Goal: Task Accomplishment & Management: Use online tool/utility

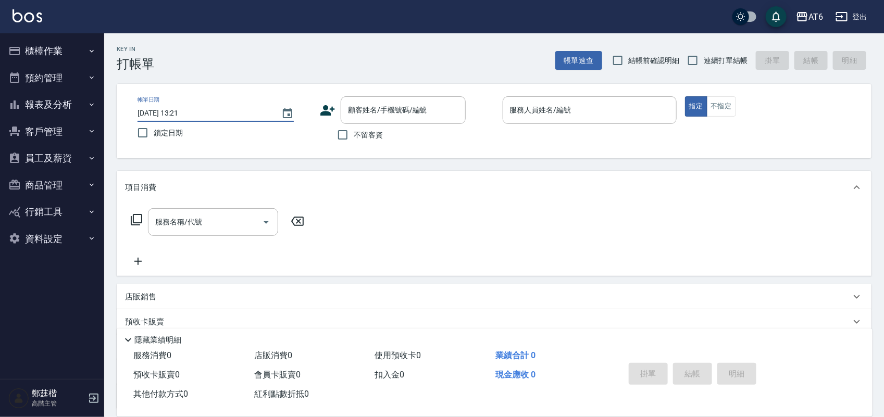
click at [169, 121] on input "[DATE] 13:21" at bounding box center [204, 113] width 133 height 17
click at [172, 128] on span "鎖定日期" at bounding box center [168, 133] width 29 height 11
click at [154, 128] on input "鎖定日期" at bounding box center [143, 133] width 22 height 22
checkbox input "true"
click at [372, 130] on span "不留客資" at bounding box center [368, 135] width 29 height 11
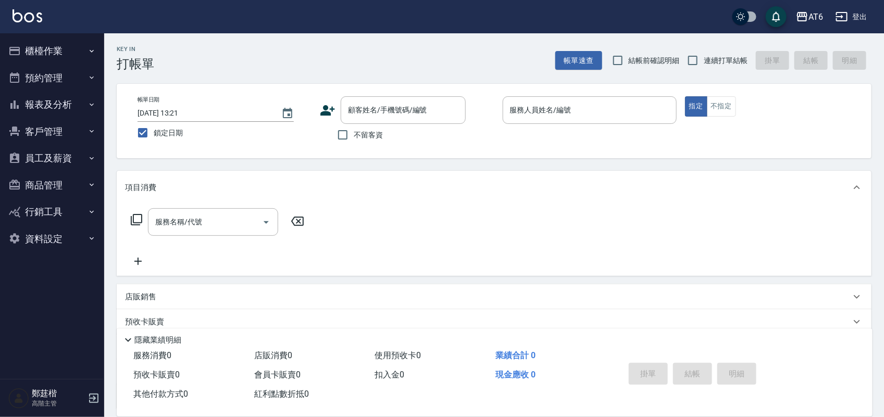
click at [354, 129] on input "不留客資" at bounding box center [343, 135] width 22 height 22
checkbox input "true"
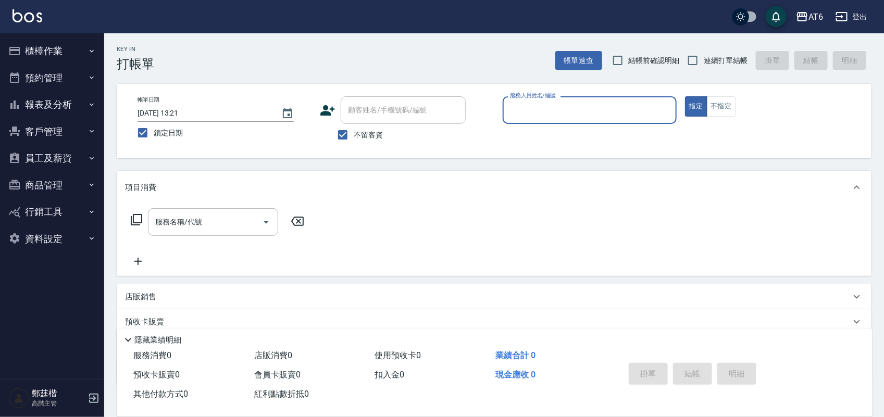
click at [717, 53] on label "連續打單結帳" at bounding box center [715, 60] width 66 height 22
click at [704, 53] on input "連續打單結帳" at bounding box center [693, 60] width 22 height 22
checkbox input "true"
click at [623, 104] on input "服務人員姓名/編號" at bounding box center [589, 110] width 165 height 18
type input "2"
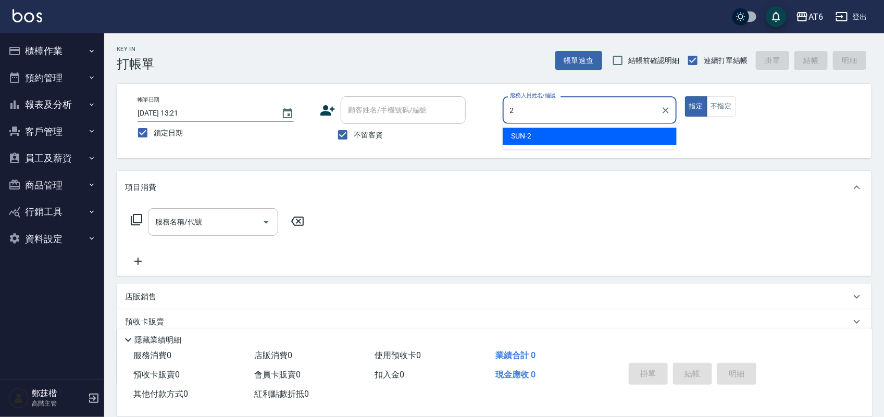
type button "true"
type input "SUN-2"
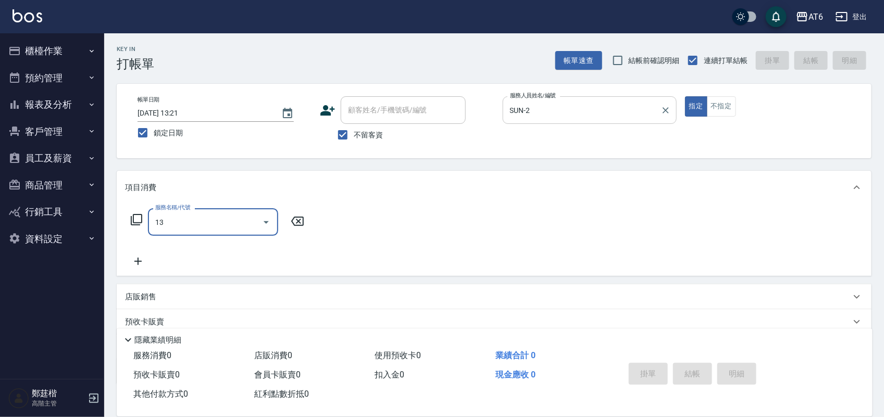
type input "海鹽洗(13)"
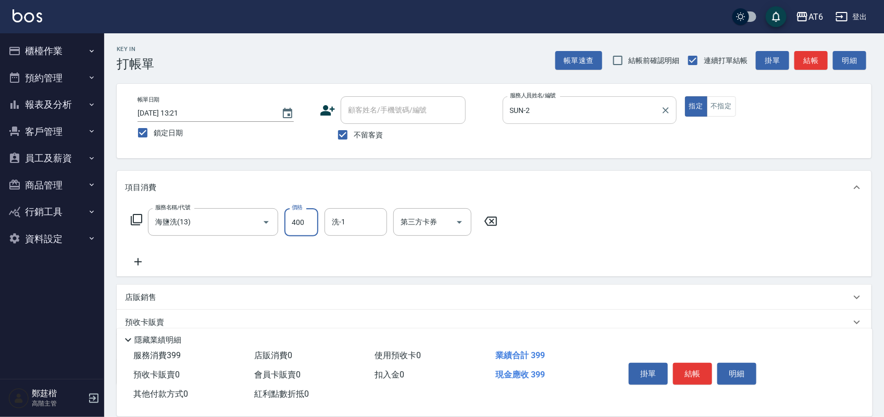
type input "400"
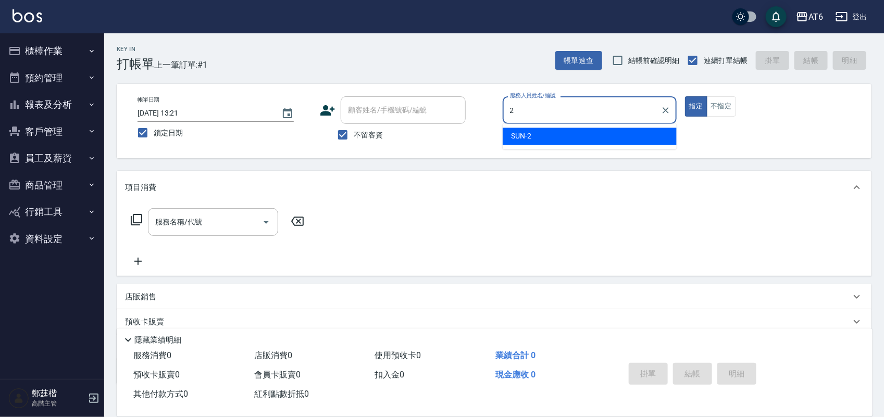
type input "SUN-2"
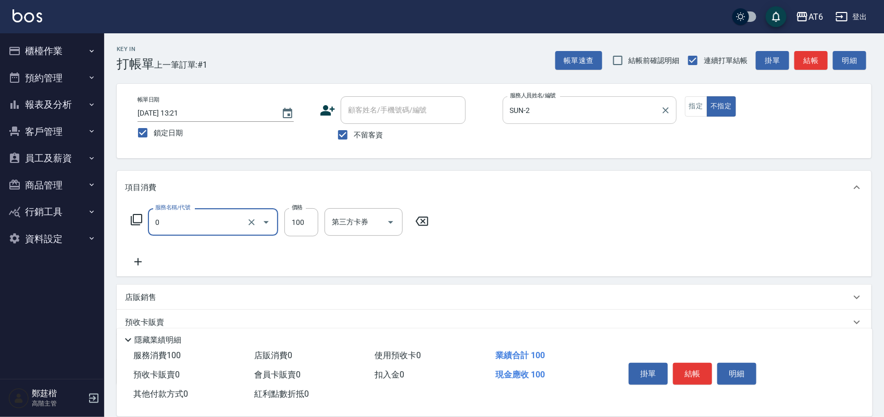
type input "剪髮(0)"
type input "180"
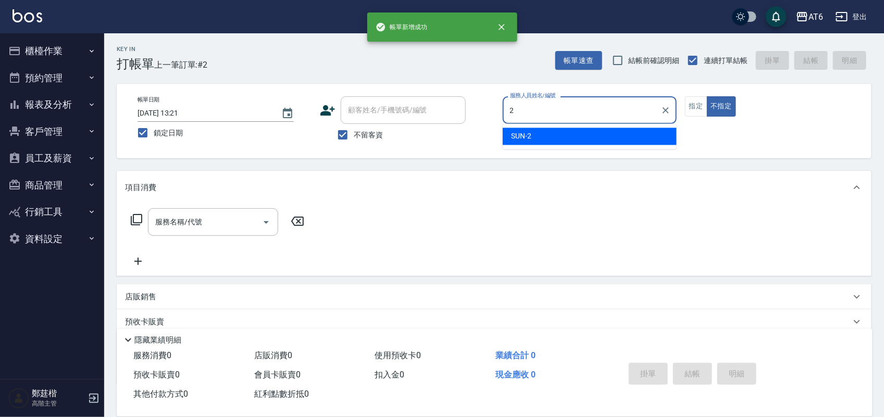
type input "2"
type button "false"
type input "SUN-2"
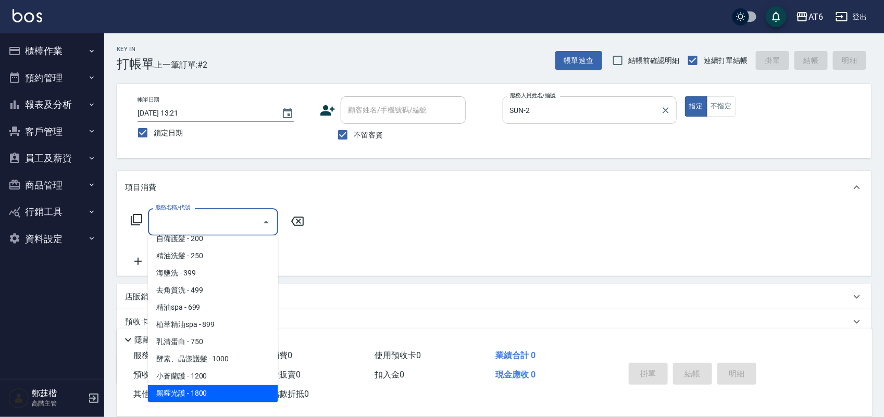
scroll to position [78, 0]
type input "染髮B餐(32)"
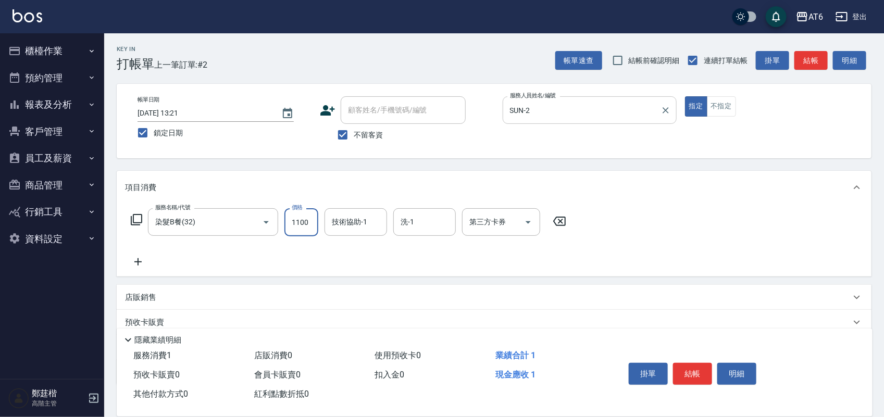
type input "1100"
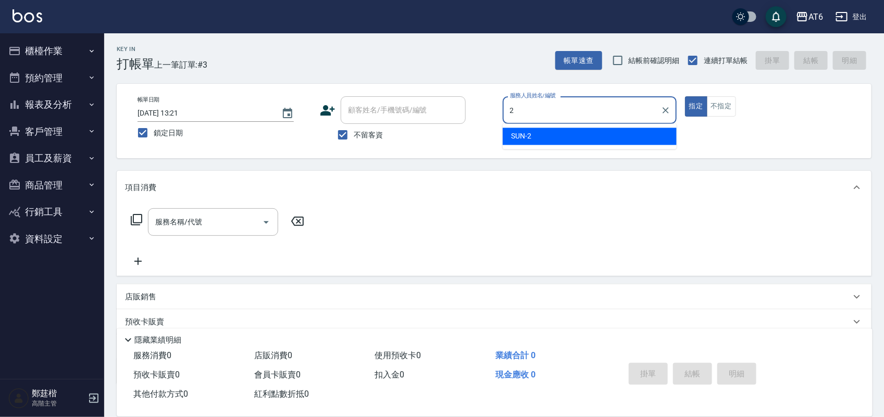
type input "SUN-2"
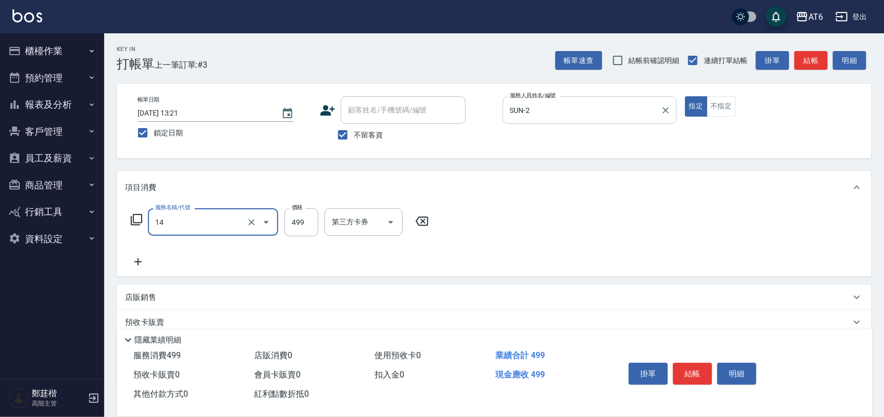
type input "去角質洗(14)"
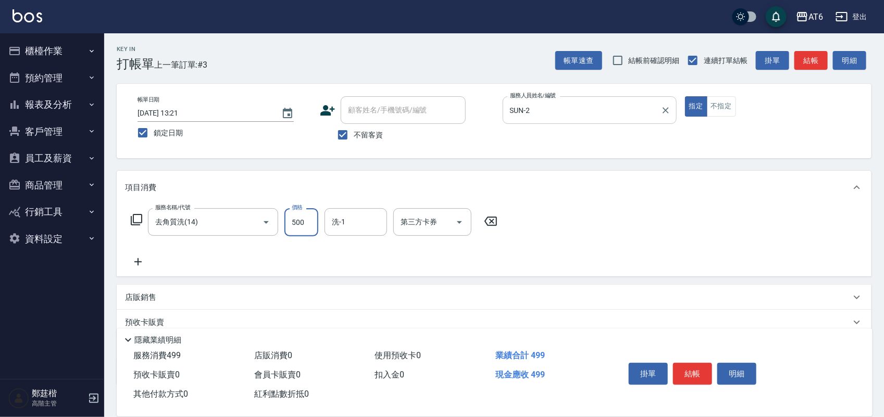
type input "500"
type input "[PERSON_NAME]-6"
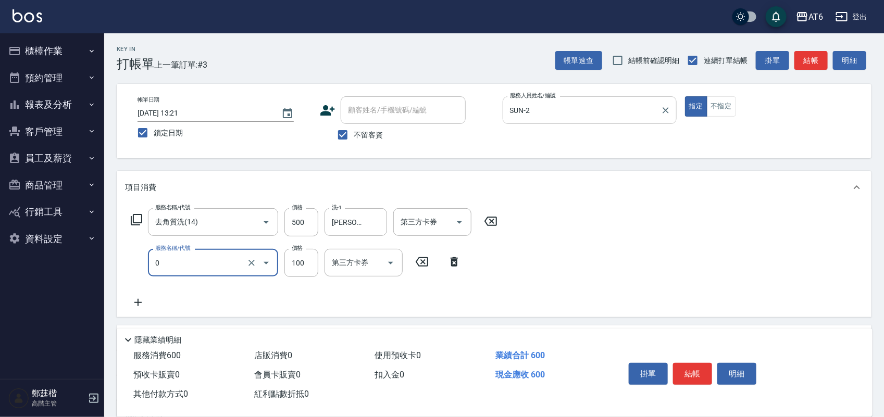
type input "剪髮(0)"
type input "150"
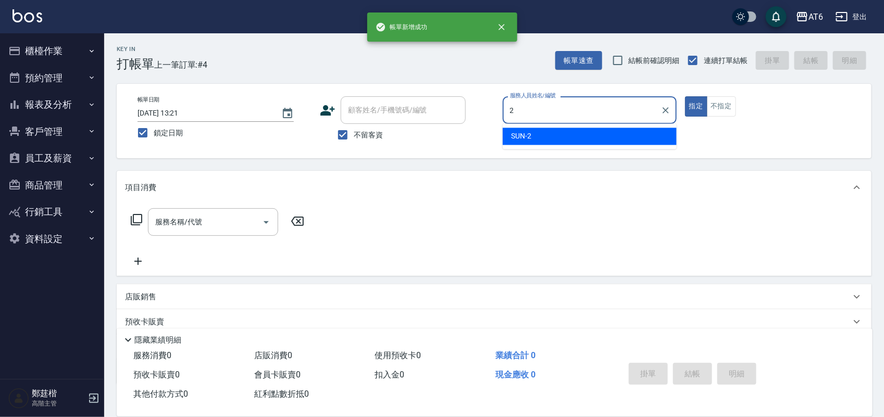
type input "SUN-2"
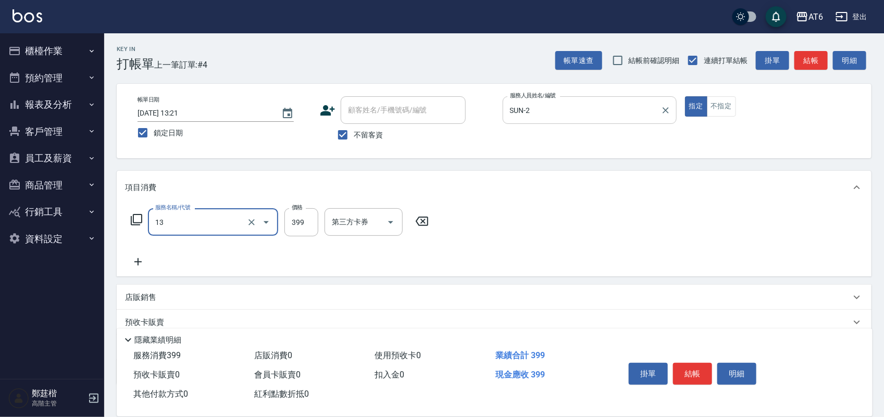
type input "海鹽洗(13)"
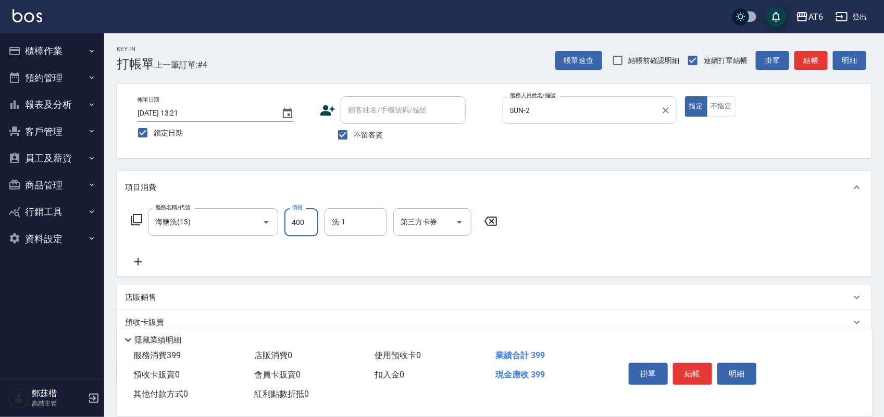
type input "400"
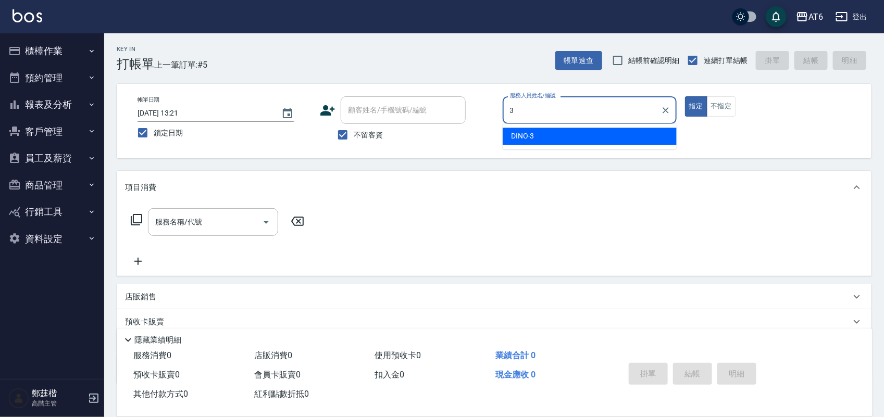
type input "DINO-3"
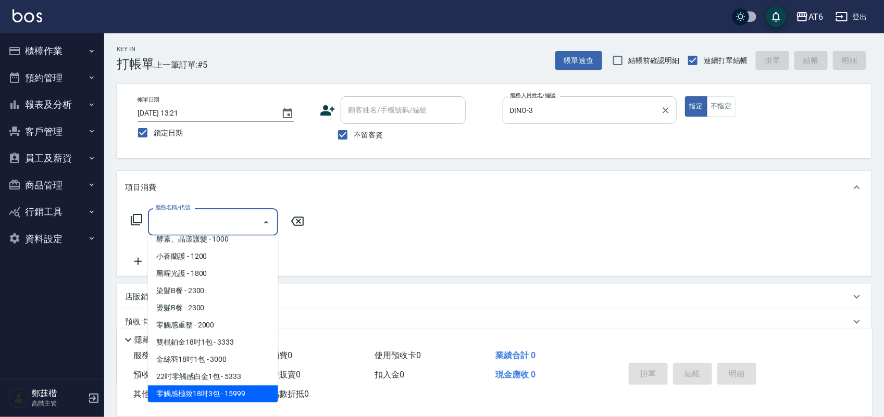
scroll to position [199, 0]
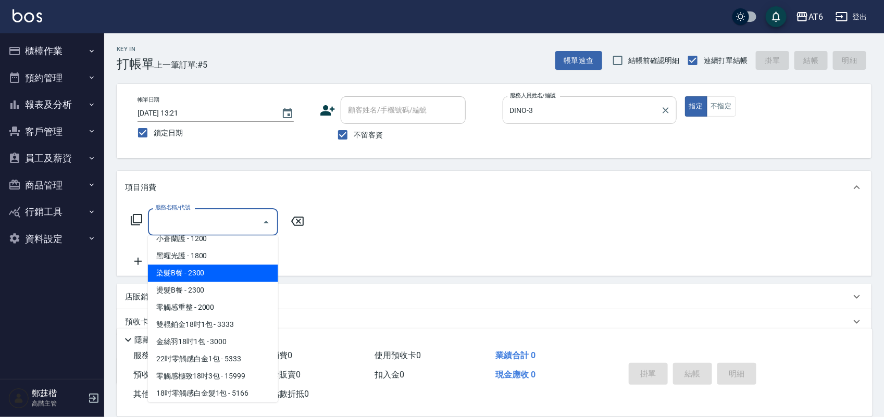
type input "染髮B餐(32)"
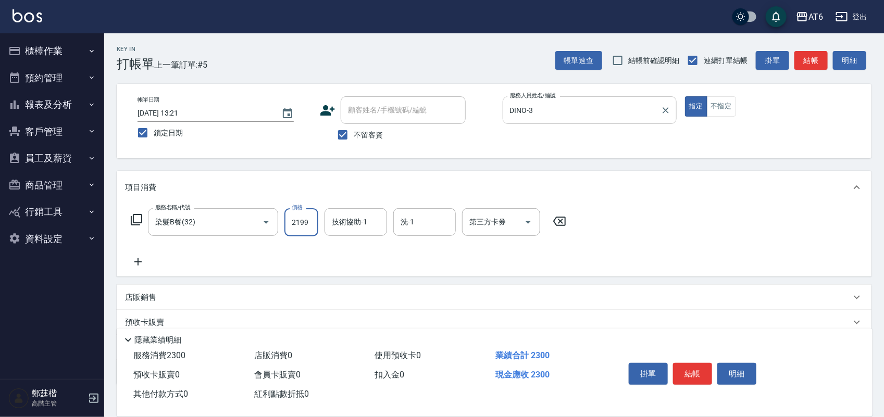
type input "2199"
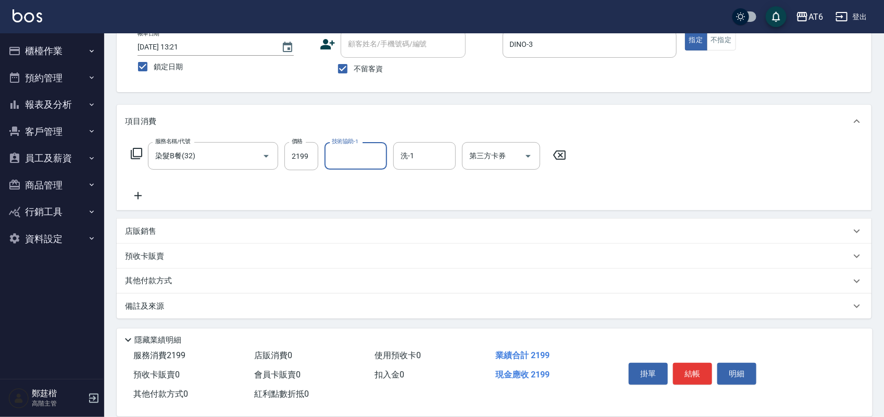
scroll to position [67, 0]
click at [211, 226] on div "店販銷售" at bounding box center [488, 231] width 726 height 11
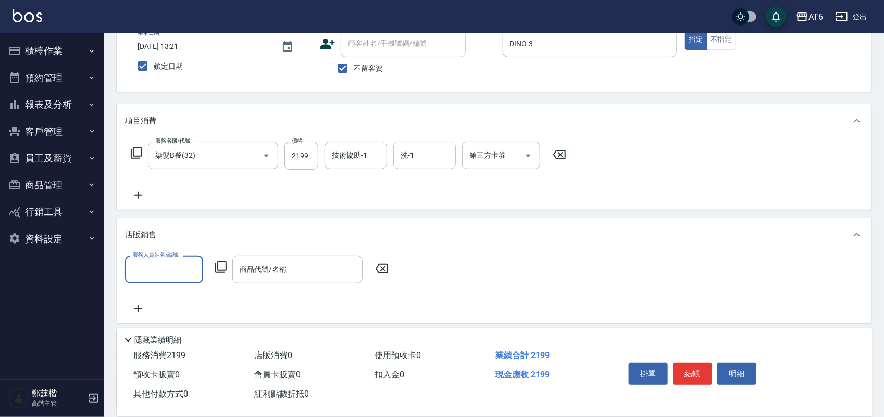
scroll to position [0, 0]
click at [211, 224] on div "店販銷售" at bounding box center [494, 234] width 755 height 33
drag, startPoint x: 237, startPoint y: 284, endPoint x: 218, endPoint y: 276, distance: 20.8
click at [218, 276] on div "其他付款方式" at bounding box center [488, 280] width 726 height 11
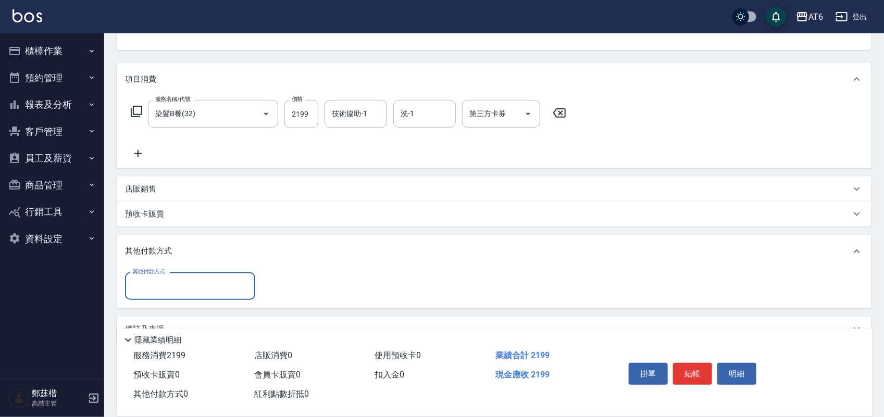
scroll to position [132, 0]
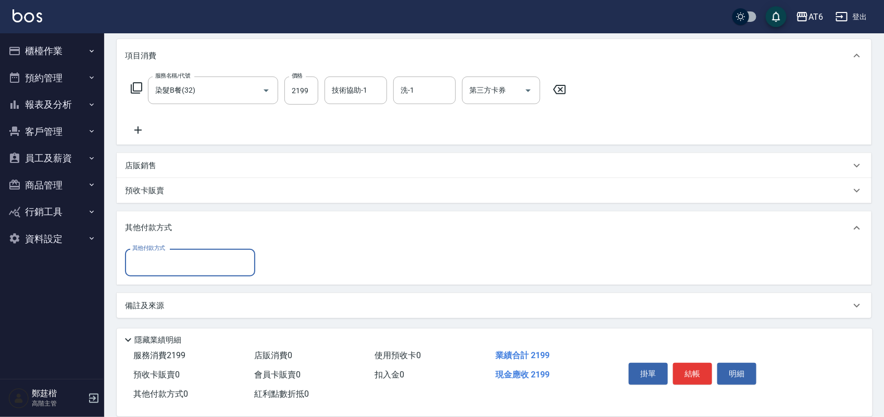
click at [221, 277] on div "其他付款方式 其他付款方式" at bounding box center [494, 265] width 755 height 40
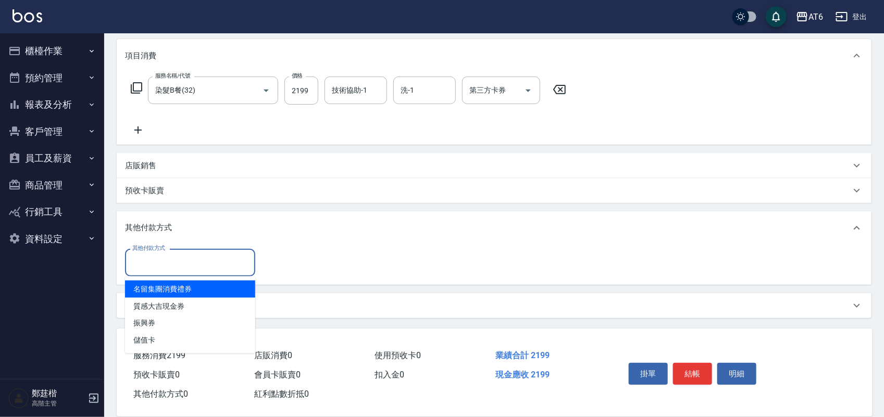
click at [225, 267] on input "其他付款方式" at bounding box center [190, 263] width 121 height 18
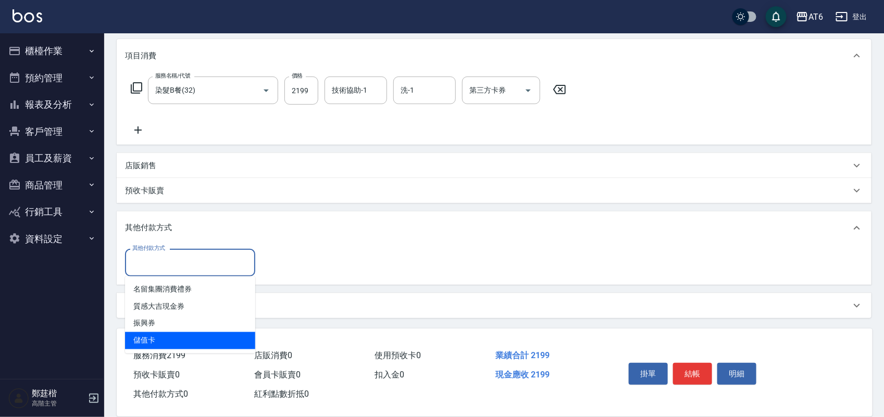
click at [220, 337] on span "儲值卡" at bounding box center [190, 340] width 130 height 17
type input "儲值卡"
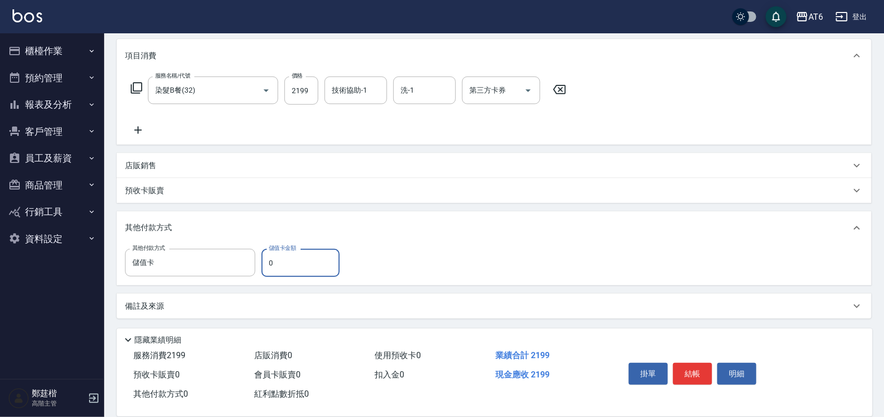
click at [289, 253] on input "0" at bounding box center [301, 263] width 78 height 28
type input "401"
click at [690, 366] on button "結帳" at bounding box center [692, 374] width 39 height 22
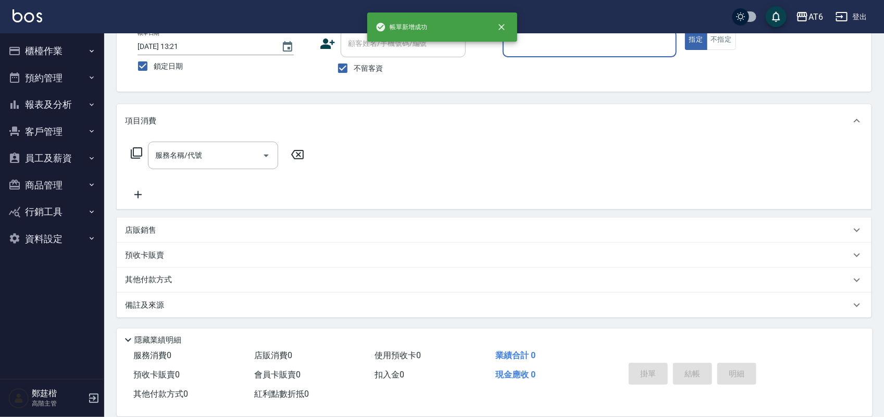
scroll to position [0, 0]
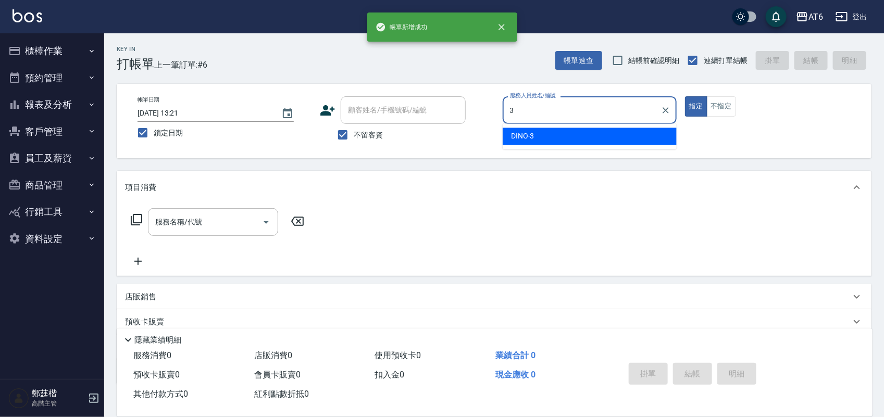
type input "DINO-3"
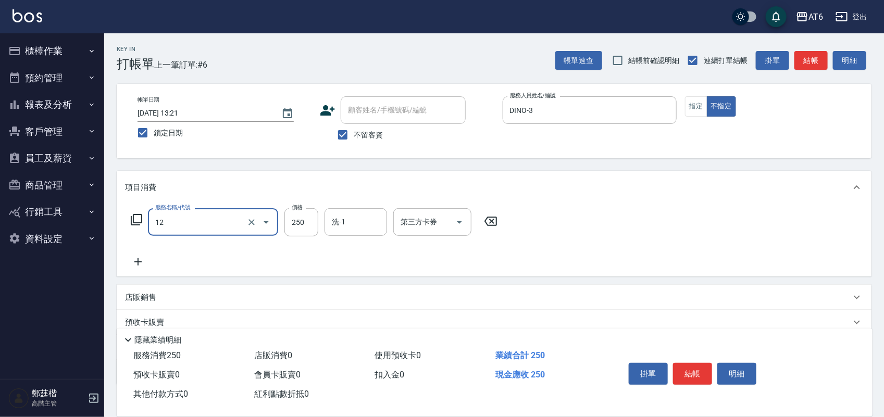
type input "精油洗髮(12)"
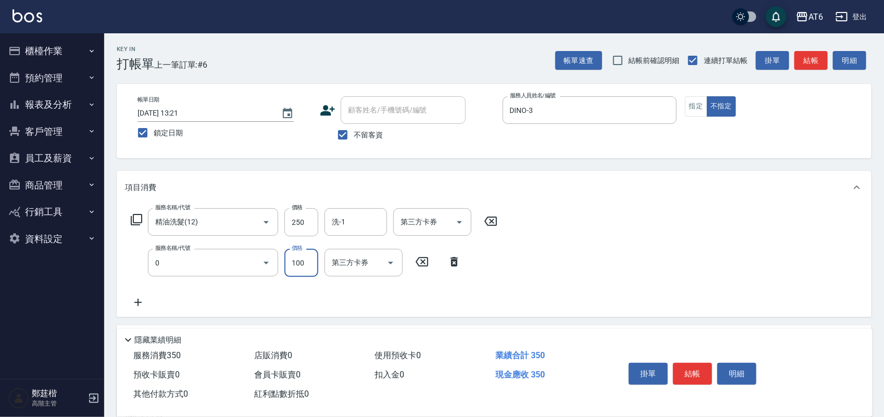
type input "剪髮(0)"
type input "130"
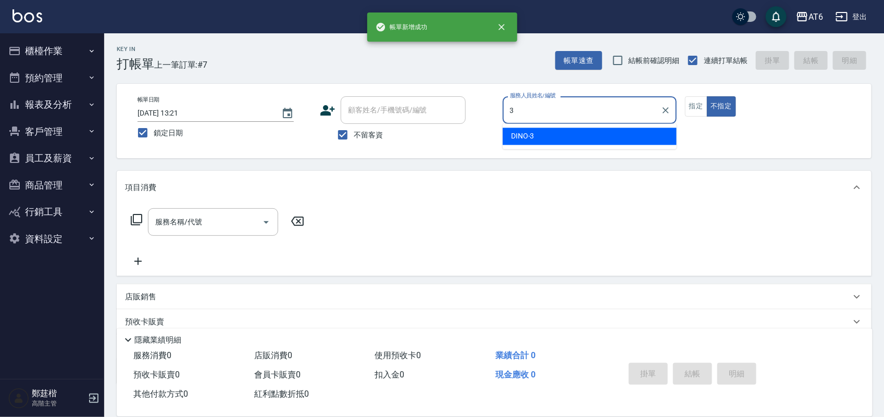
type input "DINO-3"
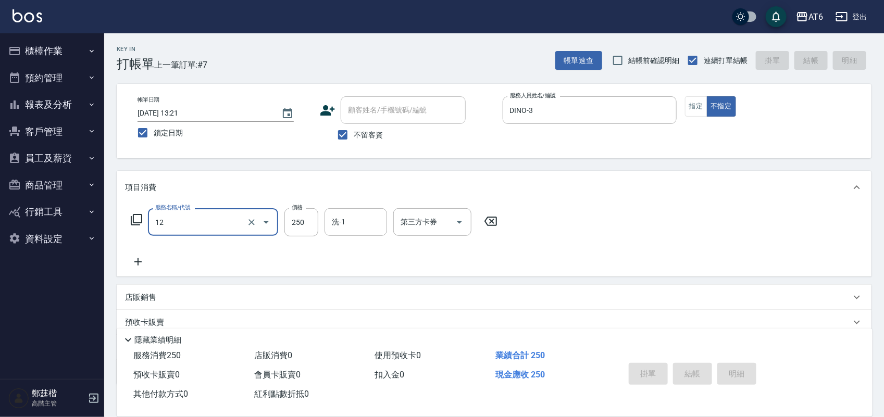
type input "12"
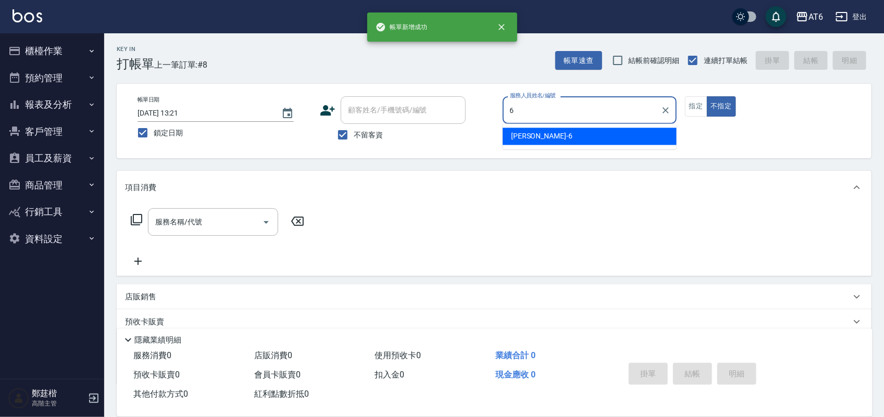
type input "[PERSON_NAME]-6"
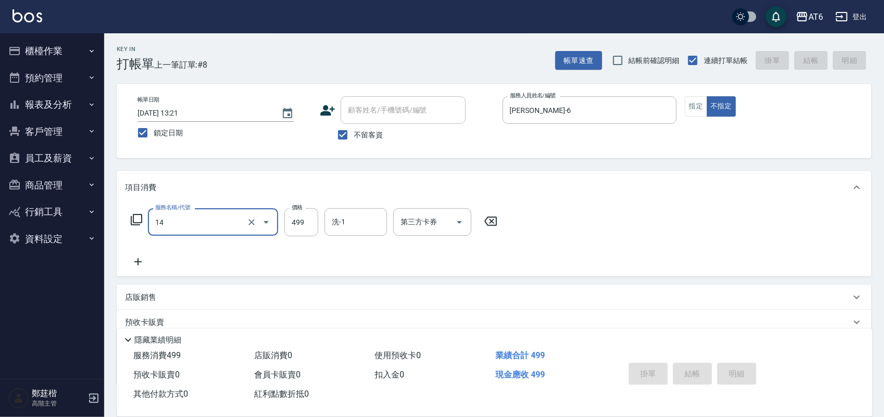
type input "14"
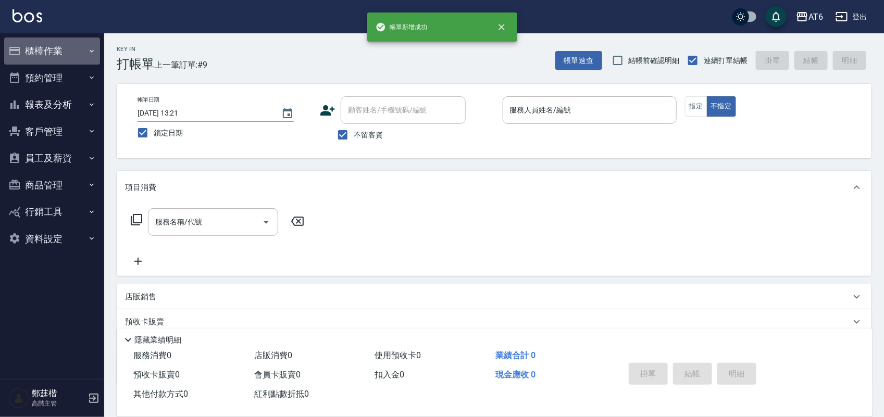
click at [74, 45] on button "櫃檯作業" at bounding box center [52, 51] width 96 height 27
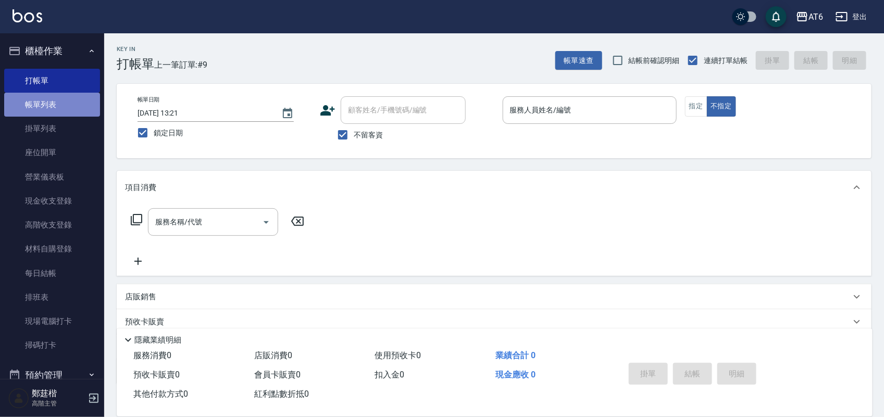
click at [75, 95] on link "帳單列表" at bounding box center [52, 105] width 96 height 24
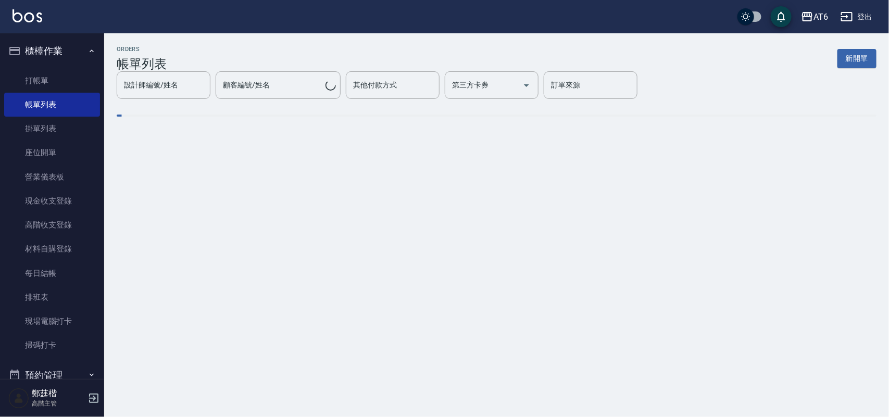
drag, startPoint x: 454, startPoint y: 47, endPoint x: 417, endPoint y: 48, distance: 37.0
click at [417, 48] on div "ORDERS 帳單列表 新開單" at bounding box center [497, 59] width 760 height 26
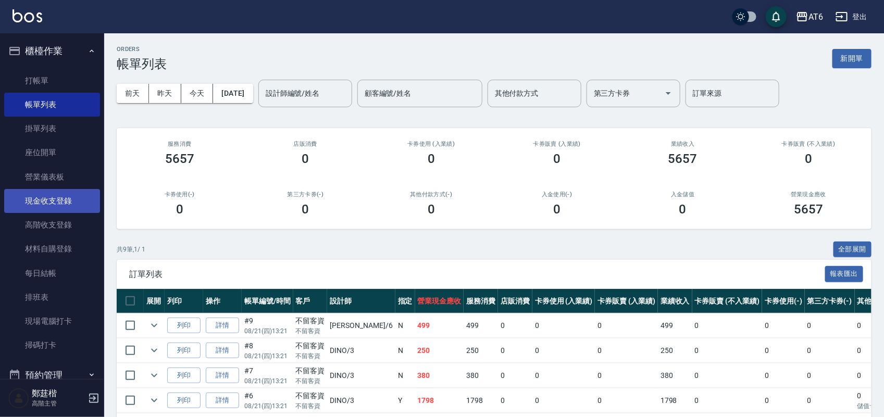
click at [61, 200] on link "現金收支登錄" at bounding box center [52, 201] width 96 height 24
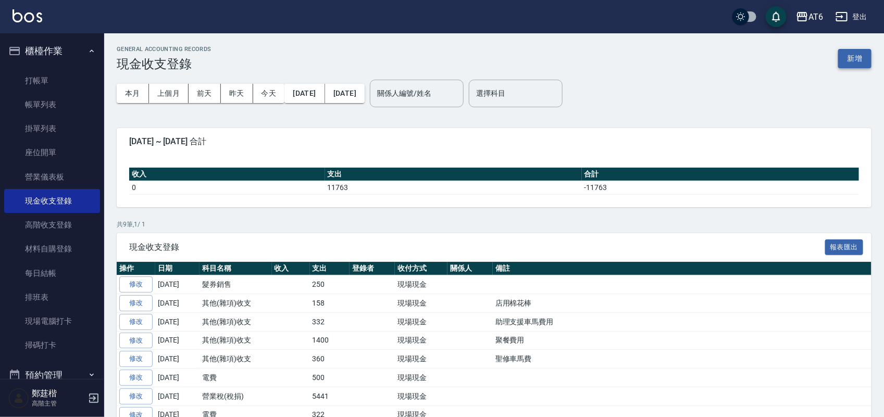
click at [857, 55] on button "新增" at bounding box center [854, 58] width 33 height 19
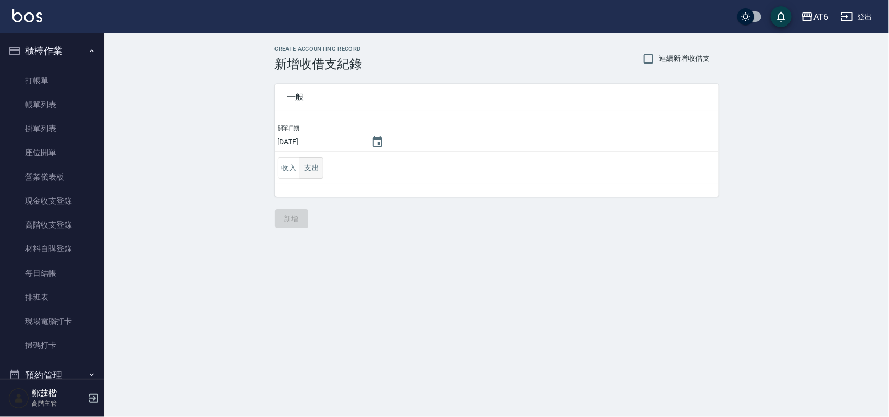
click at [313, 165] on button "支出" at bounding box center [311, 167] width 23 height 21
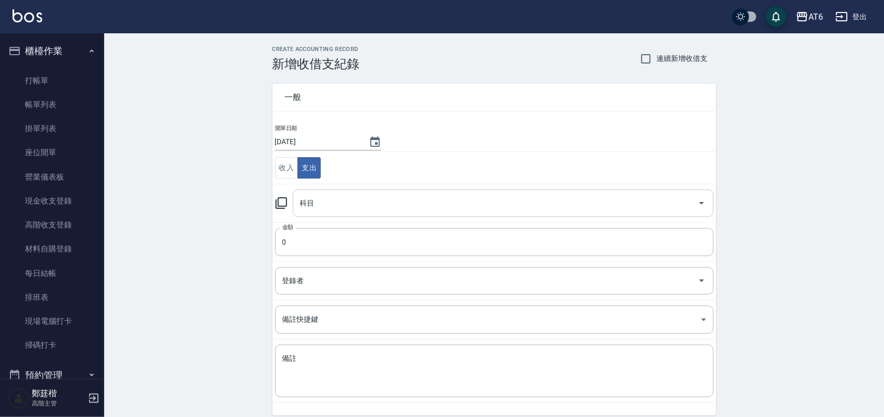
click at [339, 194] on input "科目" at bounding box center [496, 203] width 396 height 18
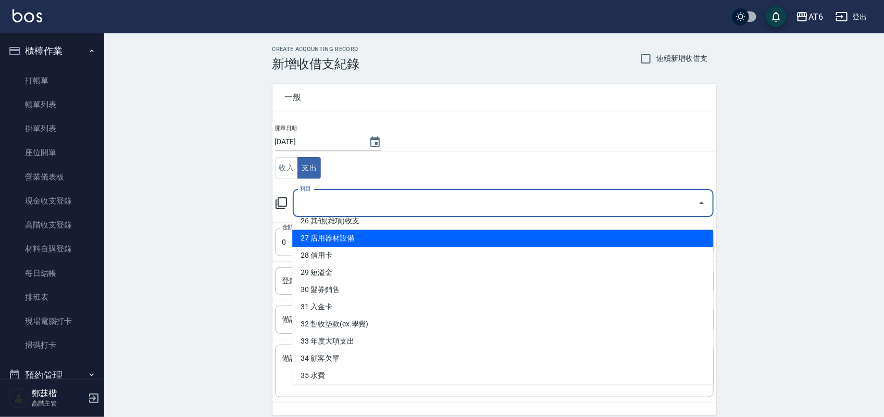
scroll to position [495, 0]
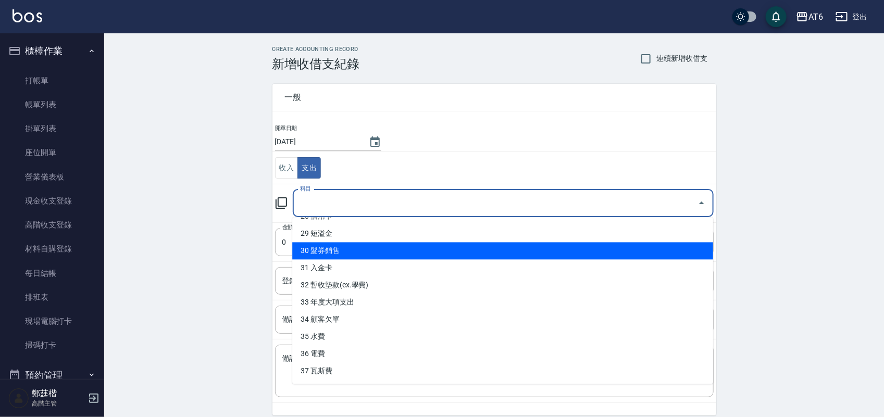
click at [366, 250] on li "30 髮券銷售" at bounding box center [502, 251] width 421 height 17
type input "30 髮券銷售"
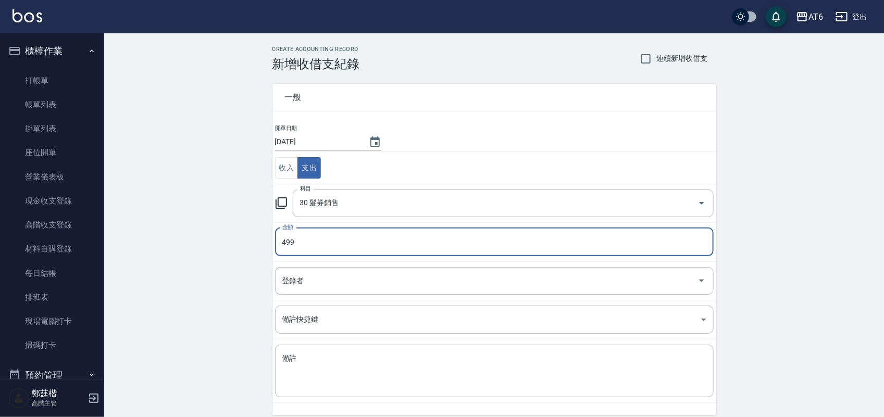
type input "499"
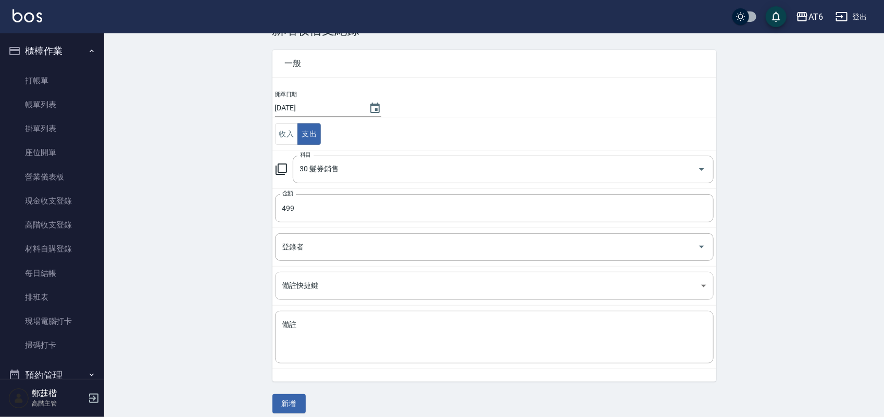
scroll to position [43, 0]
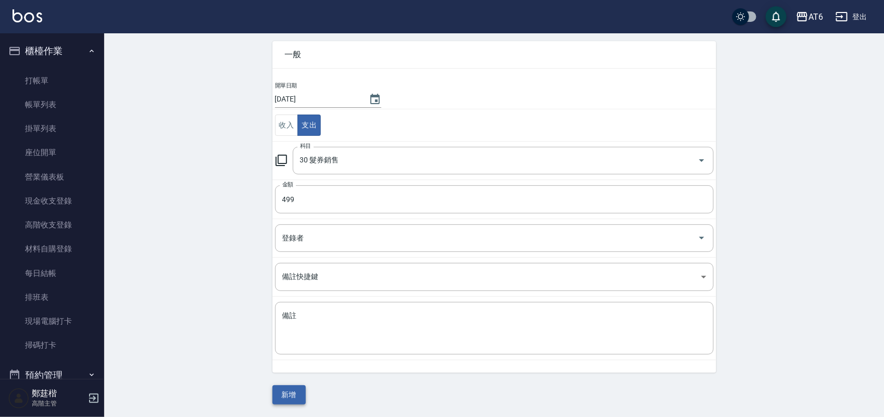
click at [300, 391] on button "新增" at bounding box center [289, 395] width 33 height 19
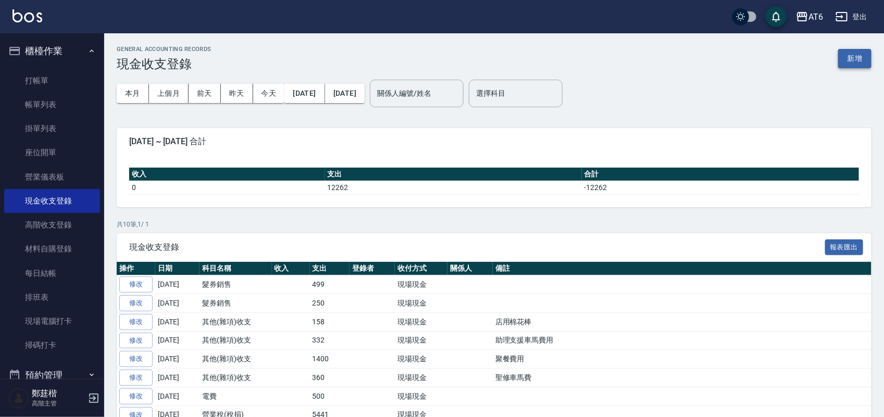
click at [850, 59] on button "新增" at bounding box center [854, 58] width 33 height 19
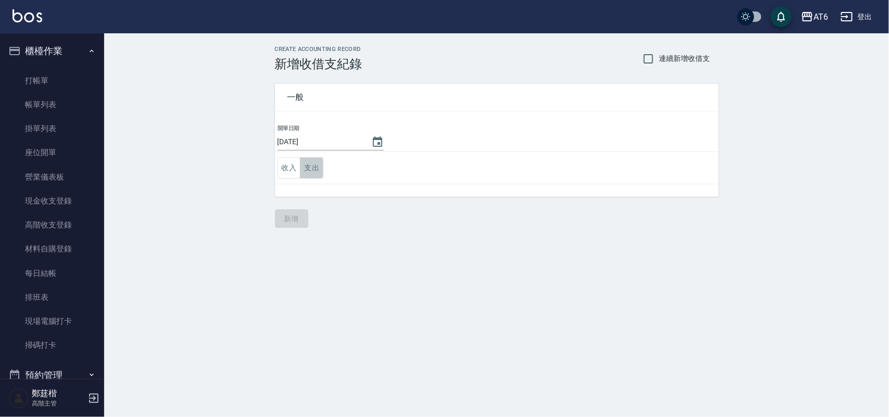
click at [316, 168] on button "支出" at bounding box center [311, 167] width 23 height 21
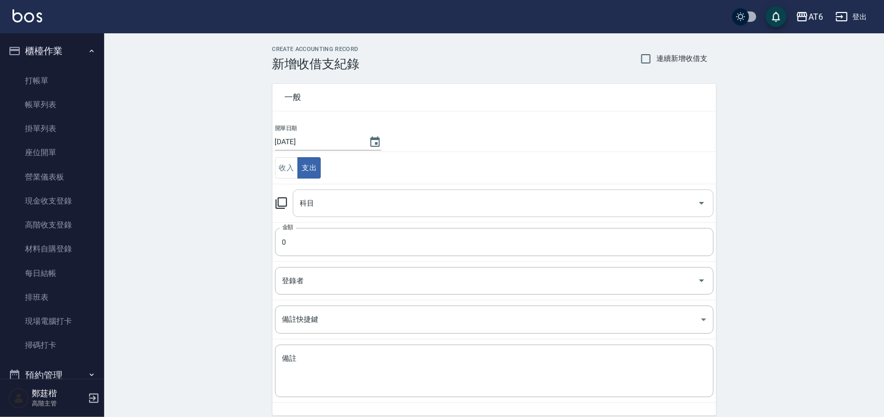
click at [327, 207] on input "科目" at bounding box center [496, 203] width 396 height 18
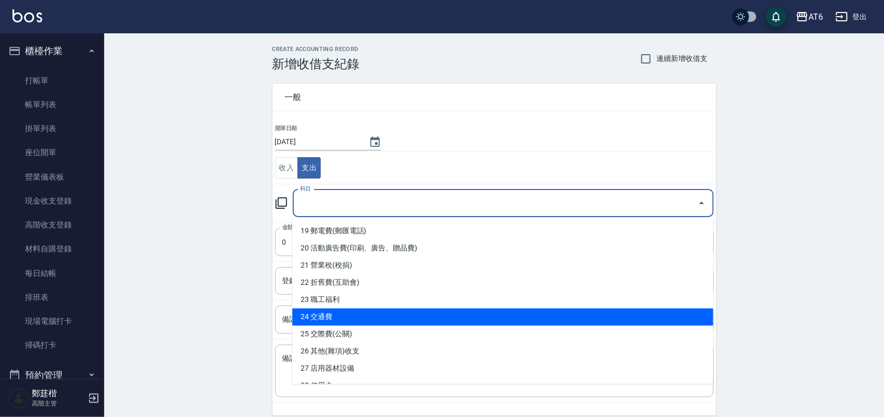
scroll to position [391, 0]
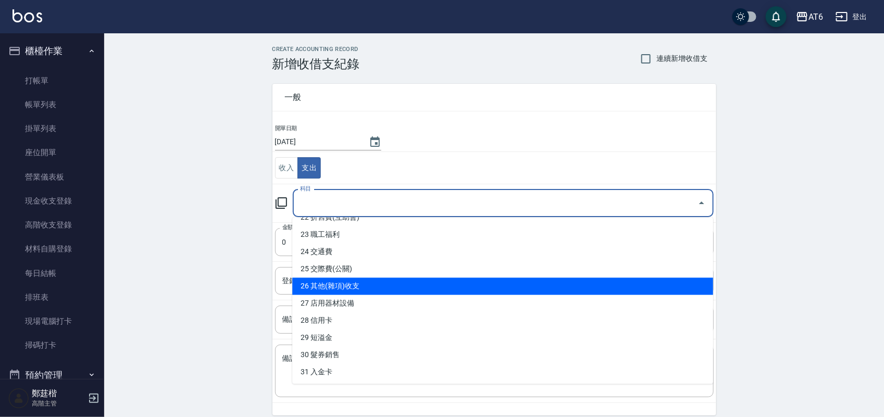
click at [420, 288] on li "26 其他(雜項)收支" at bounding box center [502, 286] width 421 height 17
type input "26 其他(雜項)收支"
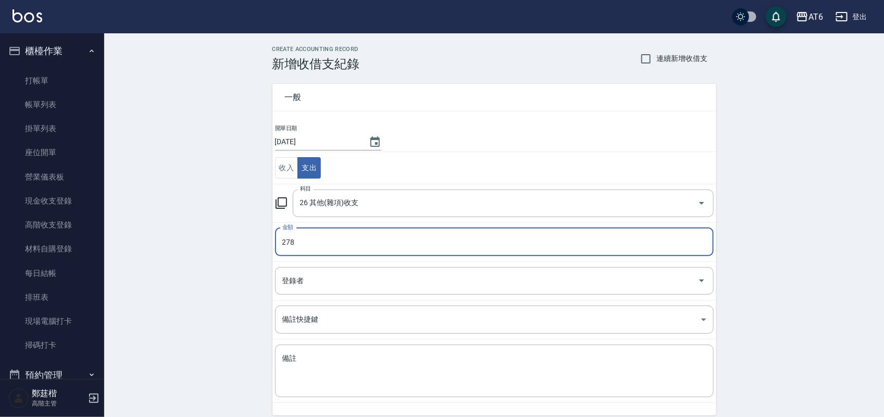
type input "278"
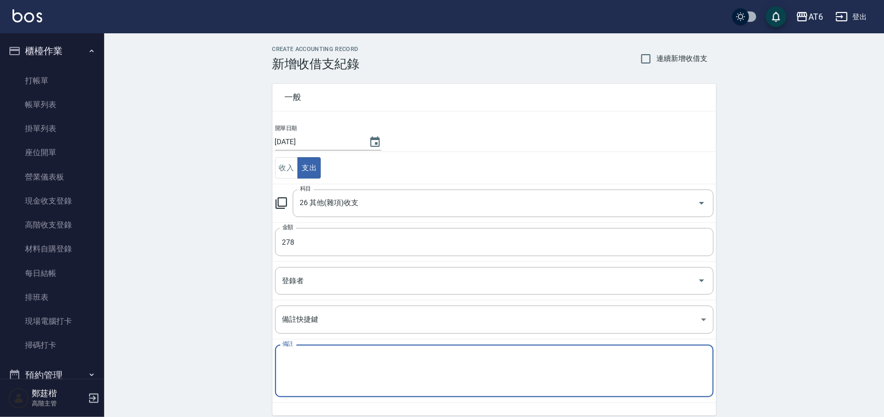
click at [422, 379] on textarea "備註" at bounding box center [494, 371] width 424 height 35
type textarea "h"
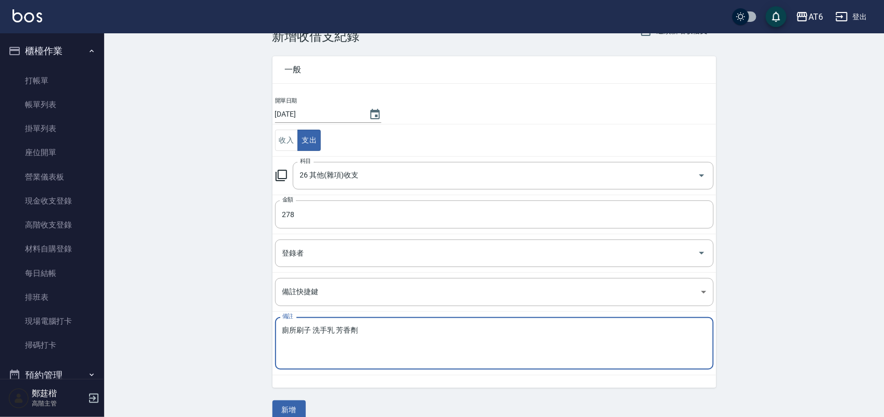
scroll to position [43, 0]
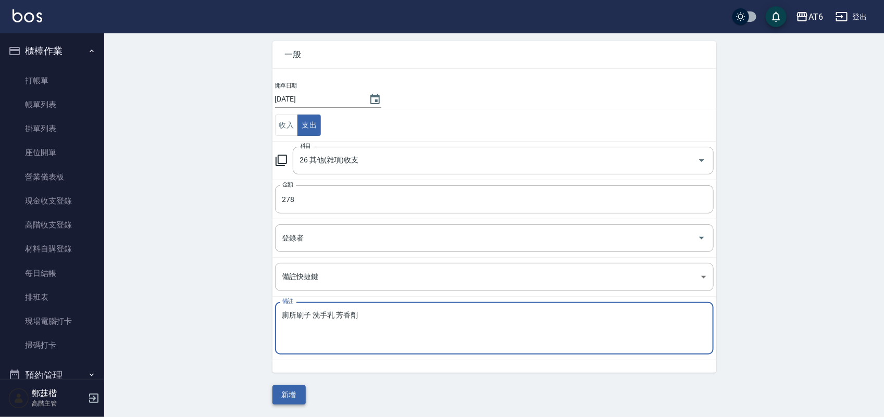
type textarea "廁所刷子 洗手乳 芳香劑"
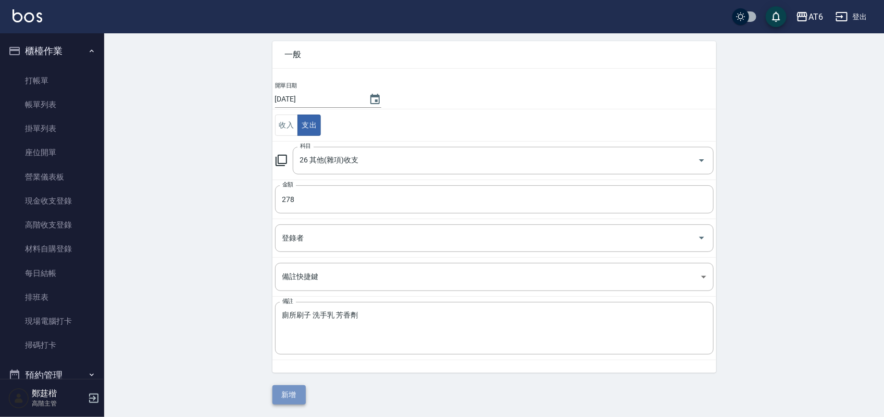
click at [289, 387] on button "新增" at bounding box center [289, 395] width 33 height 19
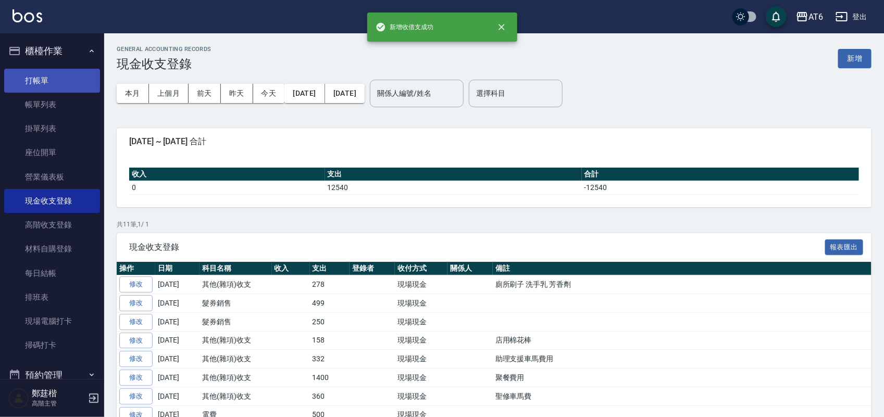
click at [65, 76] on link "打帳單" at bounding box center [52, 81] width 96 height 24
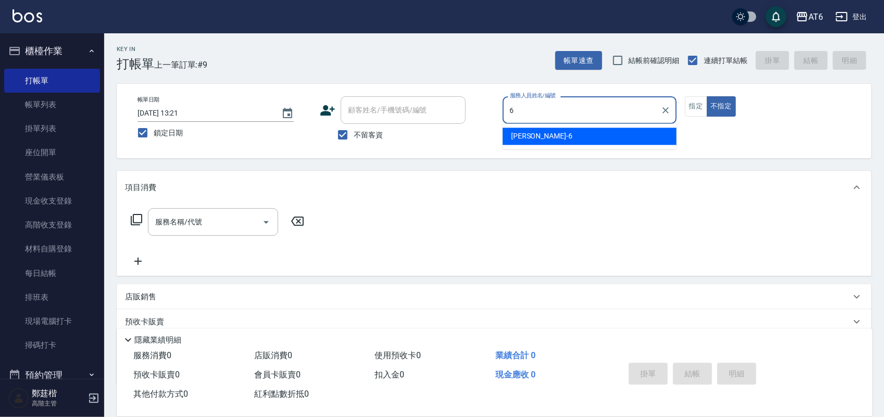
type input "6"
type button "false"
type input "[PERSON_NAME]-6"
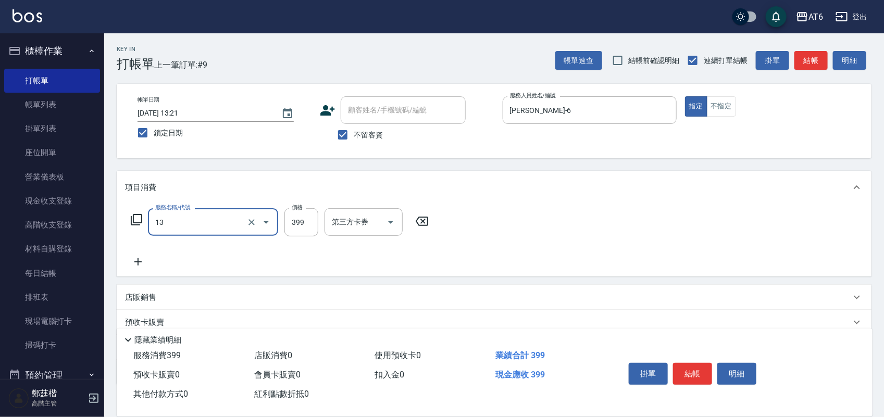
type input "海鹽洗(13)"
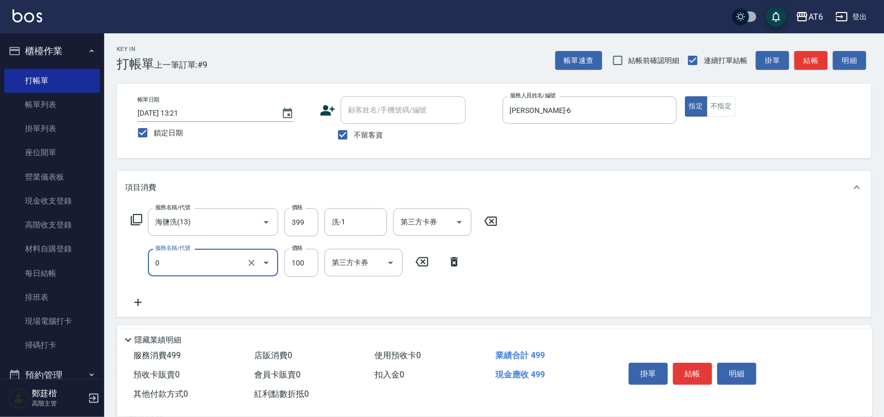
type input "剪髮(0)"
type input "180"
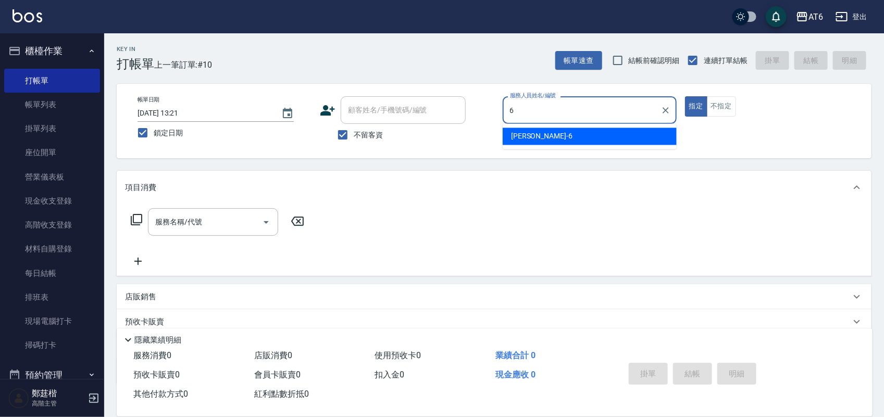
type input "6"
type button "true"
type input "[PERSON_NAME]-6"
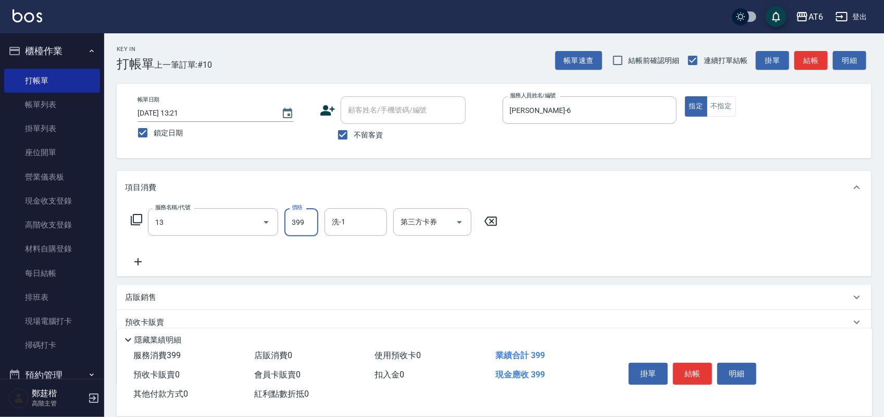
type input "海鹽洗(13)"
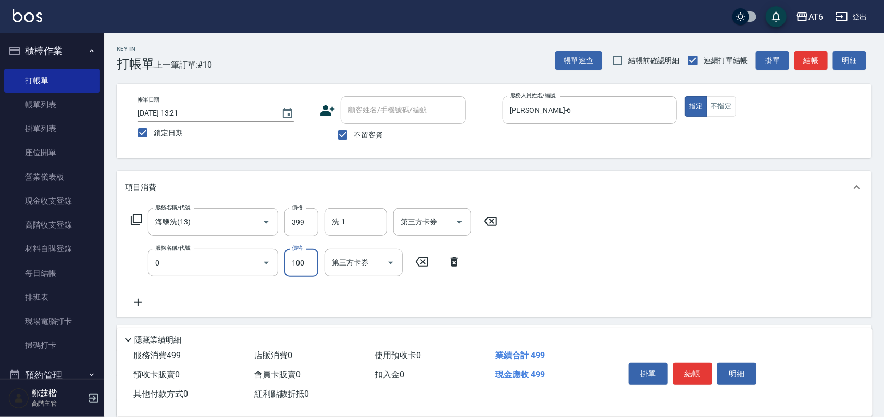
type input "剪髮(0)"
type input "180"
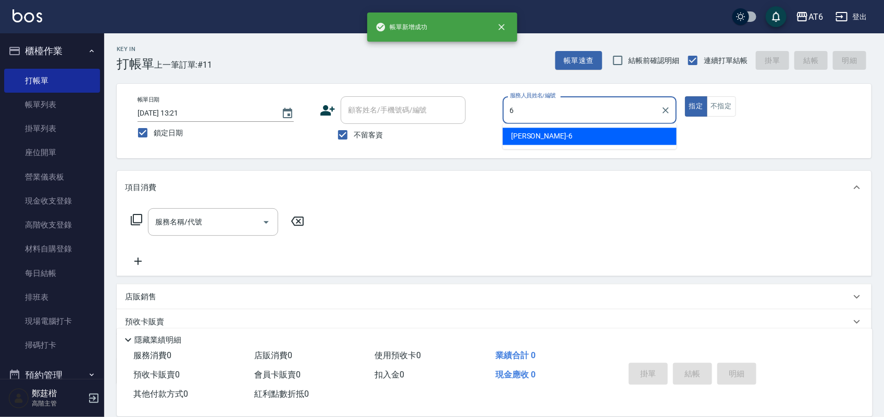
type input "[PERSON_NAME]-6"
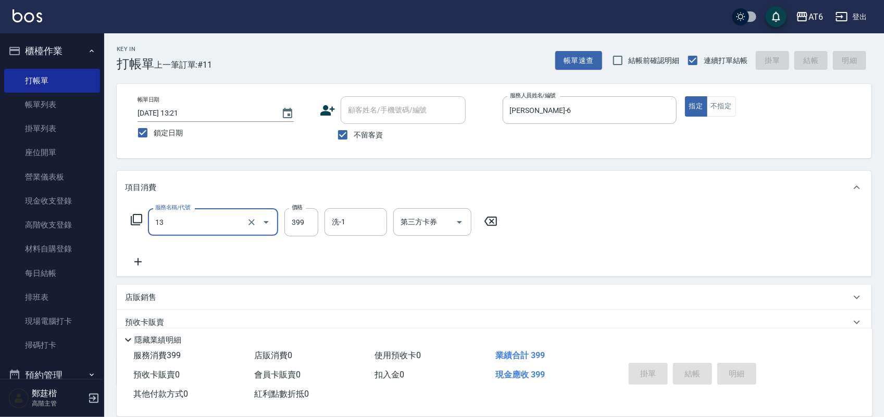
type input "13"
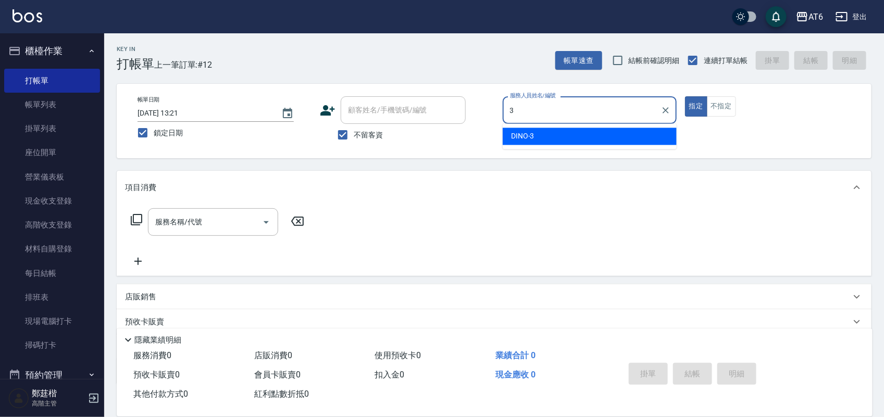
type input "DINO-3"
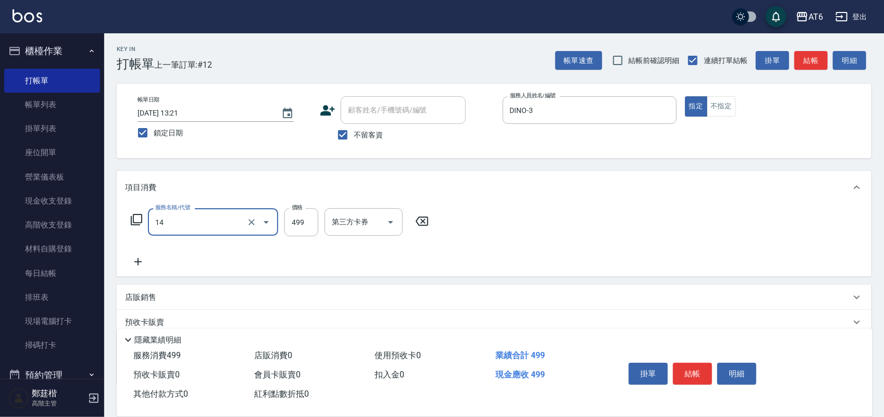
type input "去角質洗(14)"
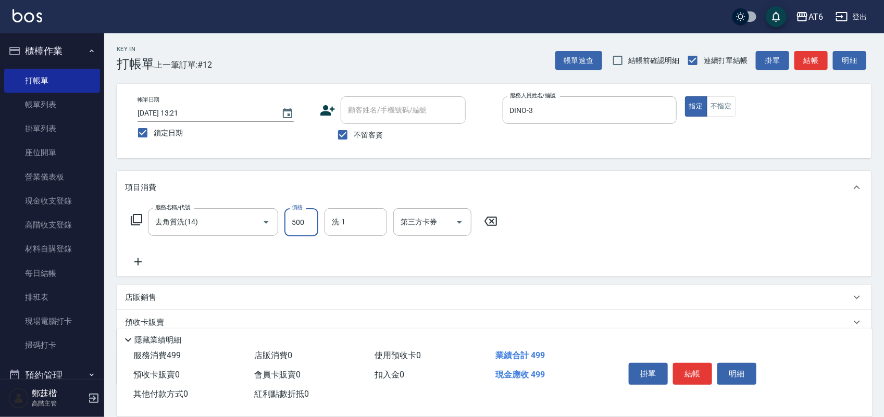
type input "500"
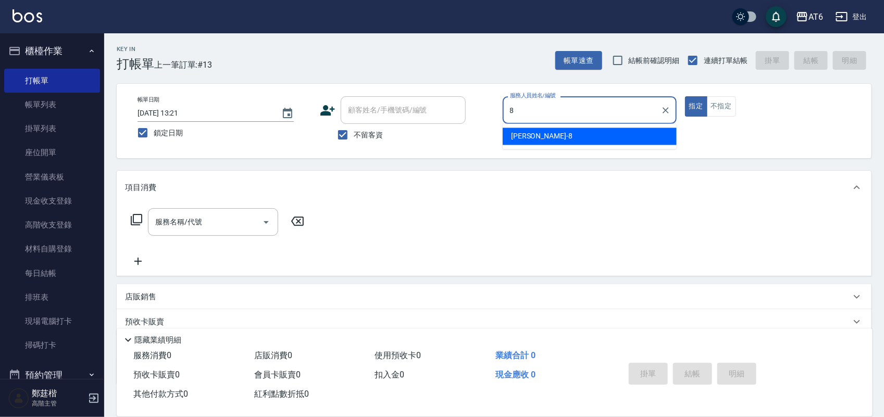
type input "[PERSON_NAME]-8"
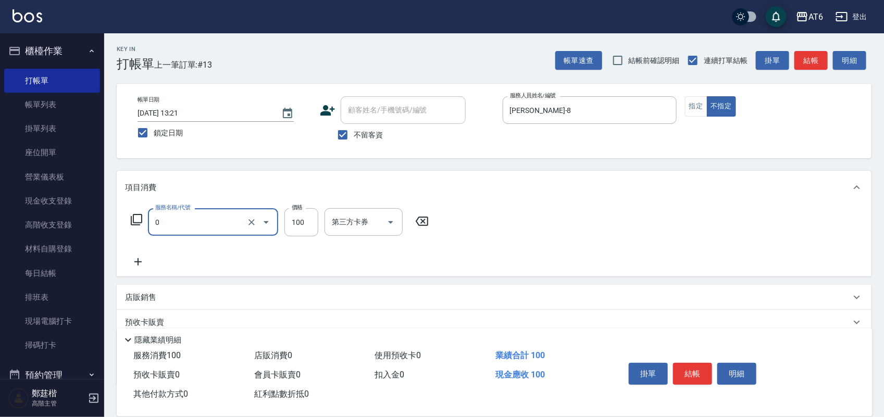
type input "剪髮(0)"
type input "180"
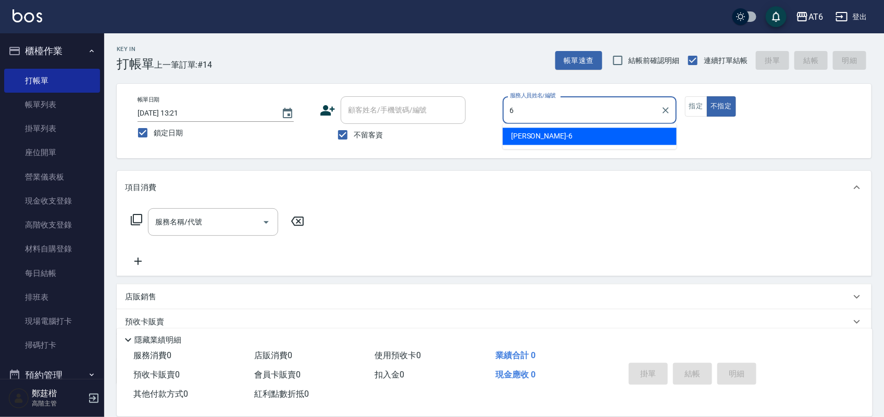
type input "[PERSON_NAME]-6"
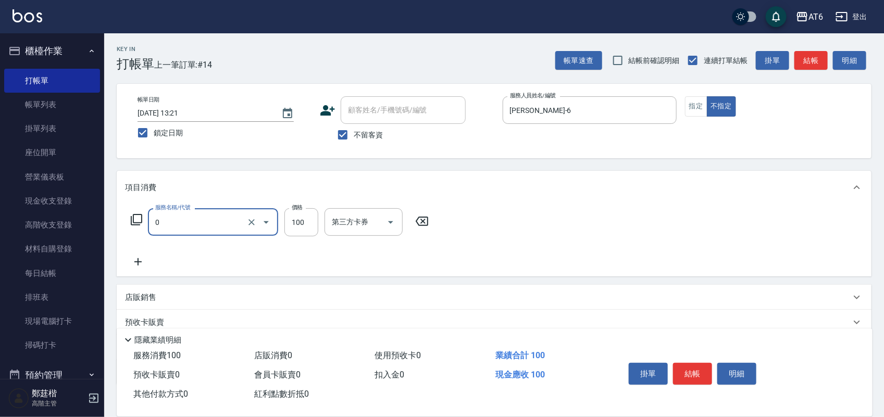
type input "0"
type input "剪髮(0)"
click at [313, 222] on input "0" at bounding box center [301, 222] width 34 height 28
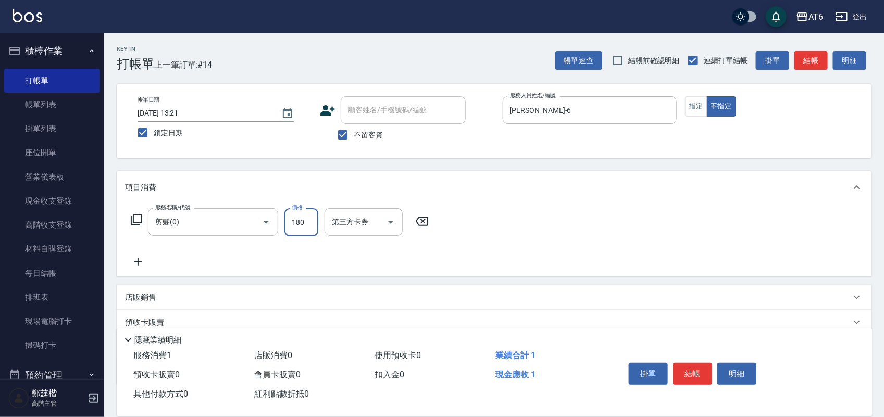
type input "180"
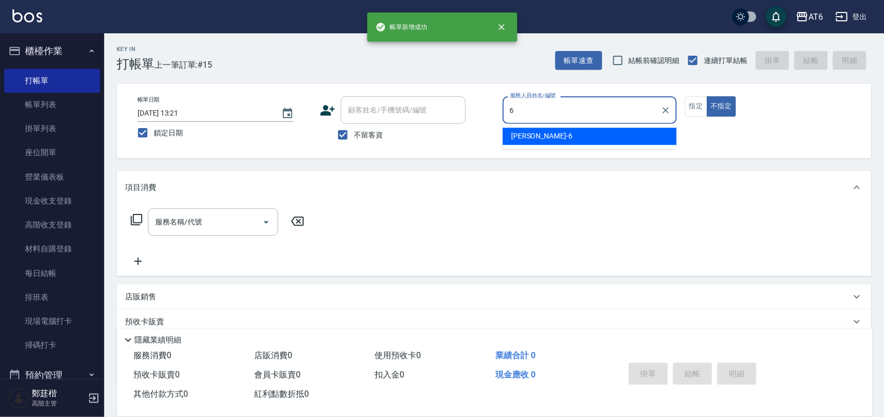
type input "[PERSON_NAME]-6"
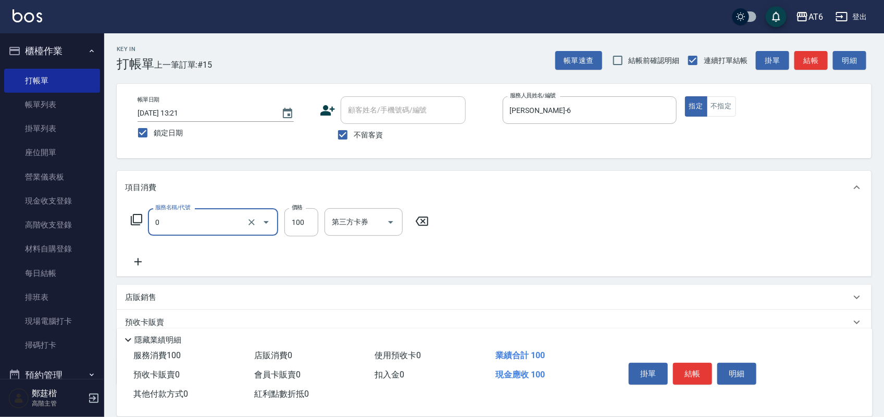
type input "剪髮(0)"
type input "200"
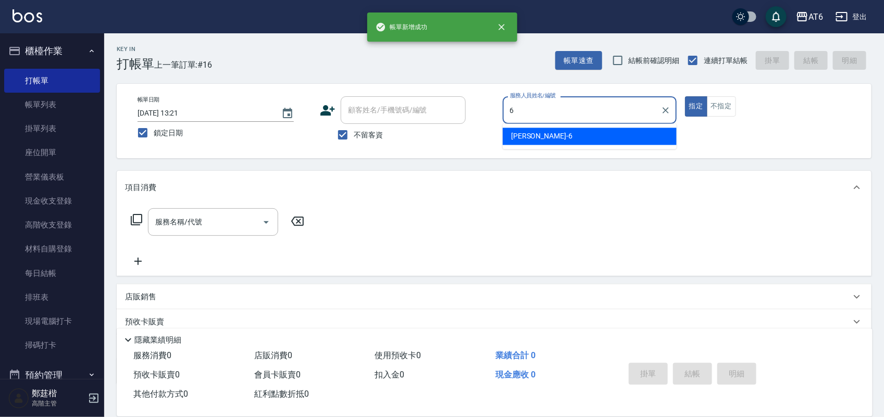
type input "[PERSON_NAME]-6"
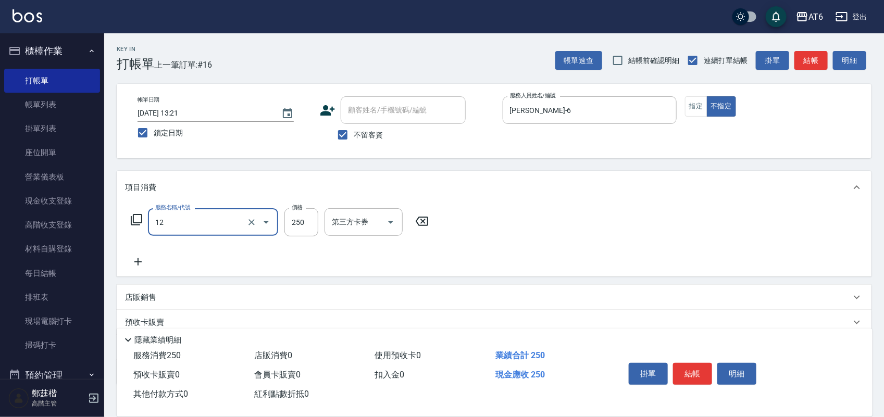
type input "精油洗髮(12)"
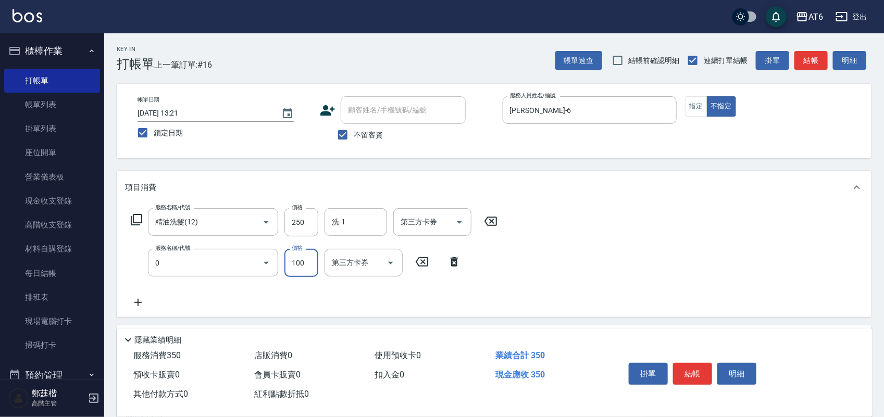
type input "剪髮(0)"
type input "130"
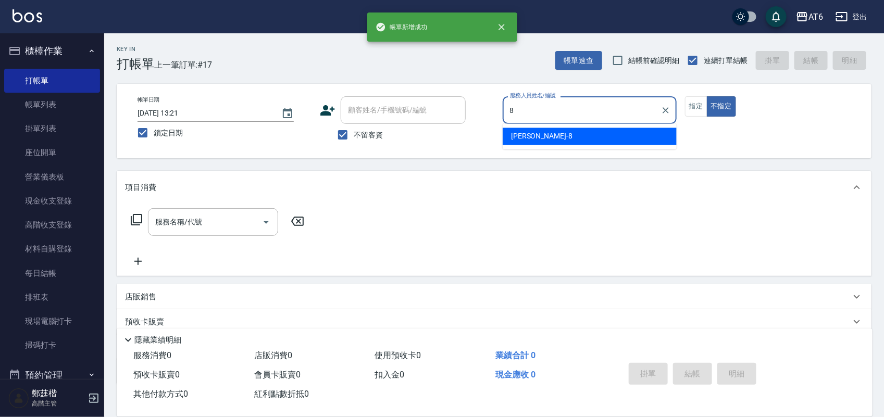
type input "[PERSON_NAME]-8"
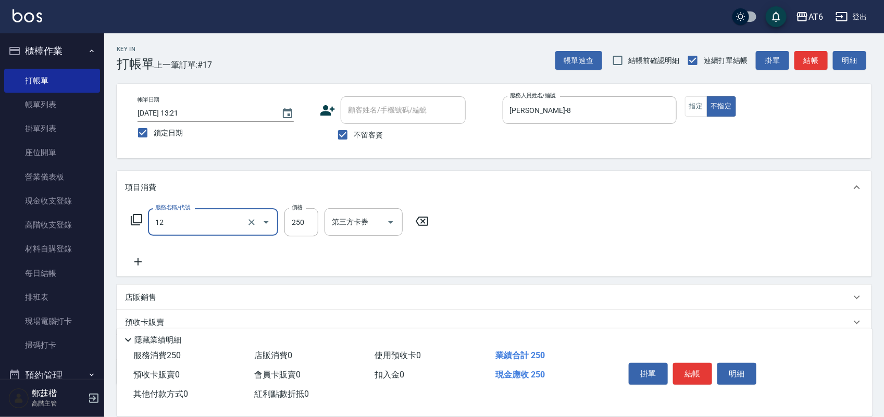
type input "精油洗髮(12)"
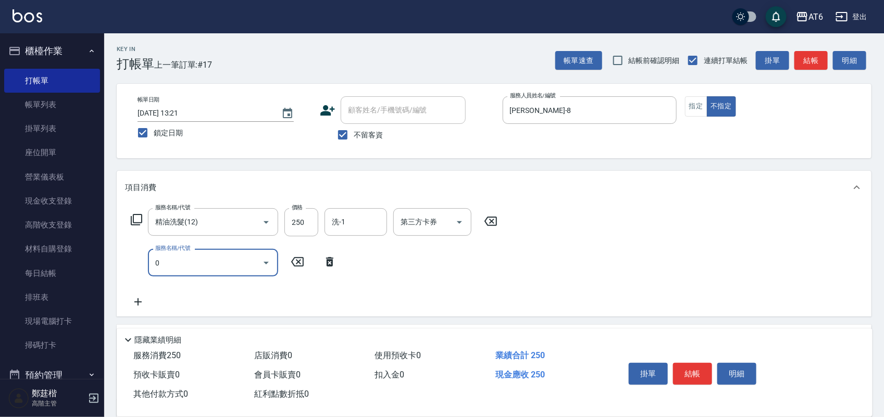
type input "剪髮(0)"
type input "50"
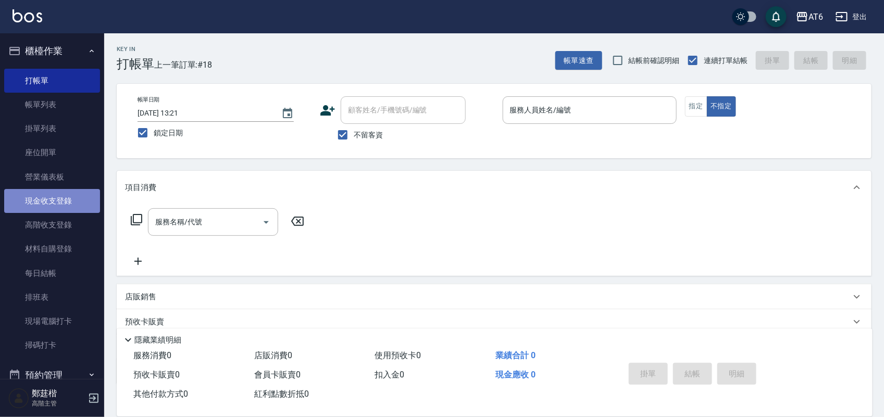
click at [73, 202] on link "現金收支登錄" at bounding box center [52, 201] width 96 height 24
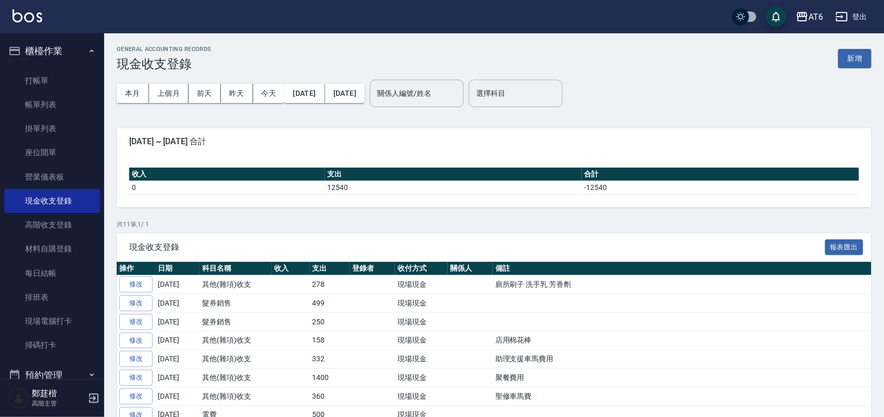
click at [64, 52] on button "櫃檯作業" at bounding box center [52, 51] width 96 height 27
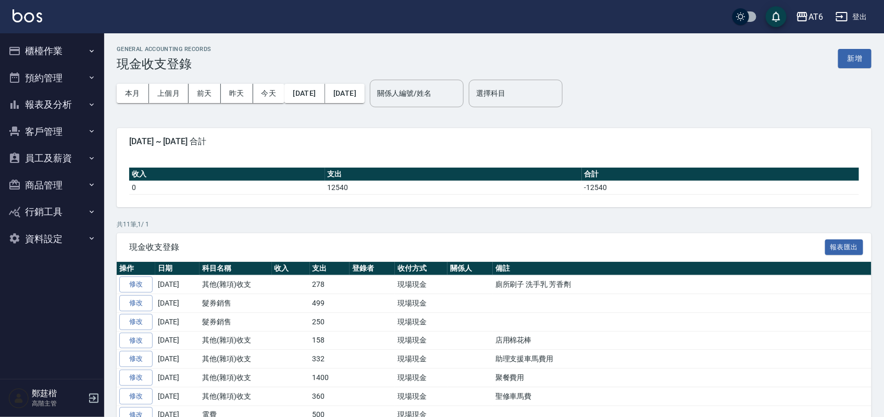
click at [58, 108] on button "報表及分析" at bounding box center [52, 104] width 96 height 27
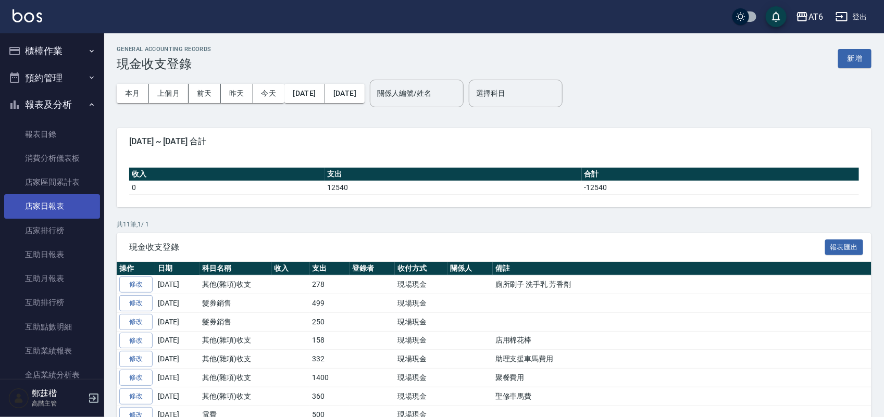
click at [76, 208] on link "店家日報表" at bounding box center [52, 206] width 96 height 24
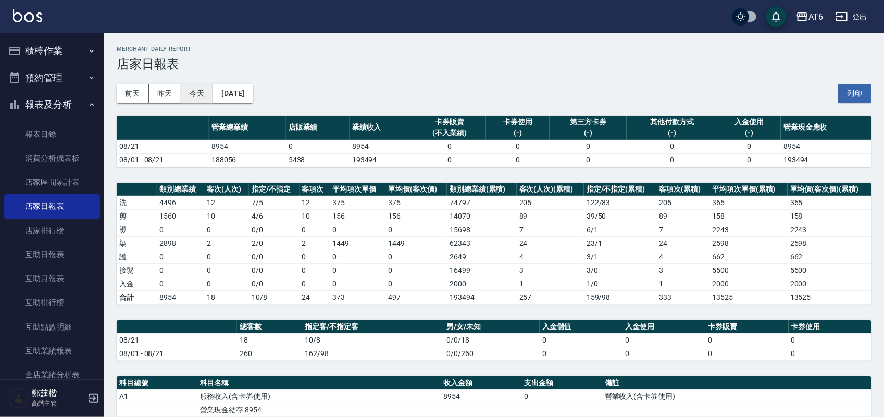
drag, startPoint x: 165, startPoint y: 90, endPoint x: 196, endPoint y: 90, distance: 31.3
click at [163, 89] on button "昨天" at bounding box center [165, 93] width 32 height 19
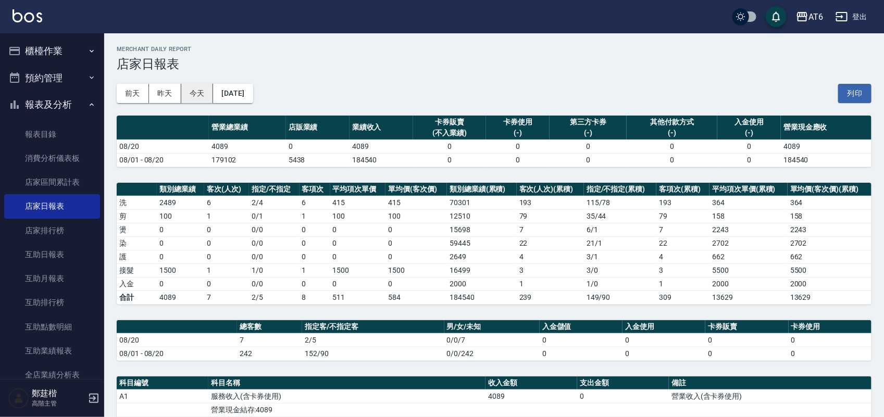
click at [187, 93] on button "今天" at bounding box center [197, 93] width 32 height 19
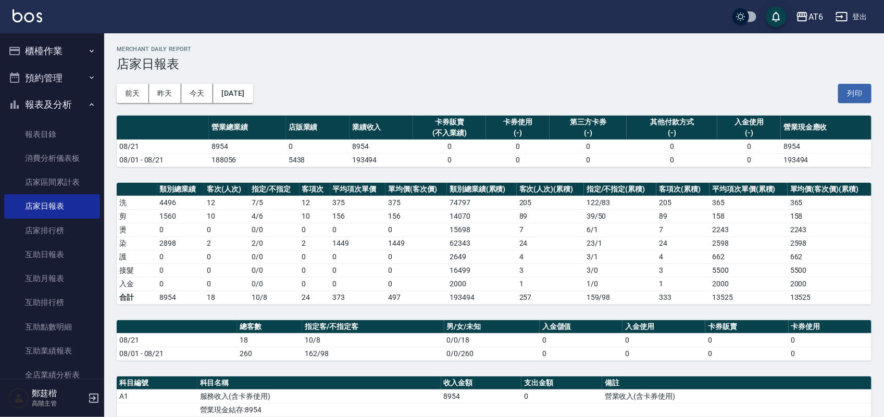
drag, startPoint x: 61, startPoint y: 122, endPoint x: 61, endPoint y: 116, distance: 6.8
click at [71, 101] on button "報表及分析" at bounding box center [52, 104] width 96 height 27
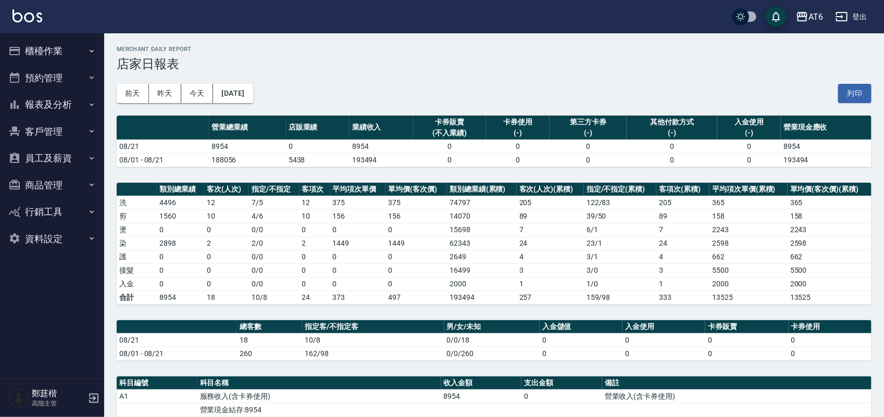
click at [69, 45] on button "櫃檯作業" at bounding box center [52, 51] width 96 height 27
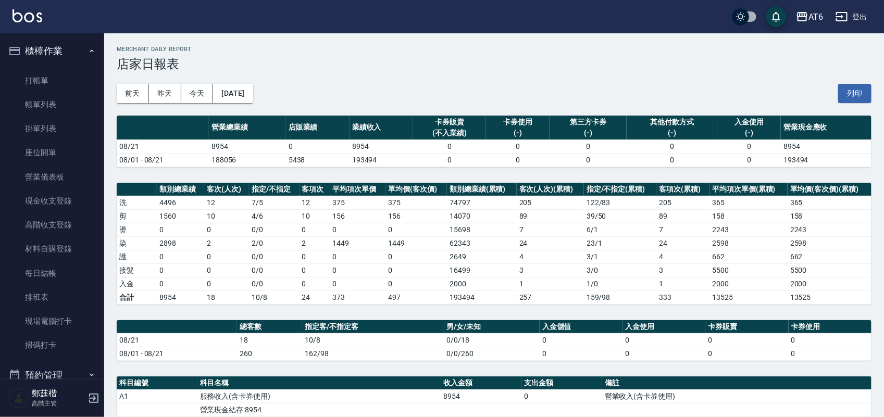
click at [76, 49] on button "櫃檯作業" at bounding box center [52, 51] width 96 height 27
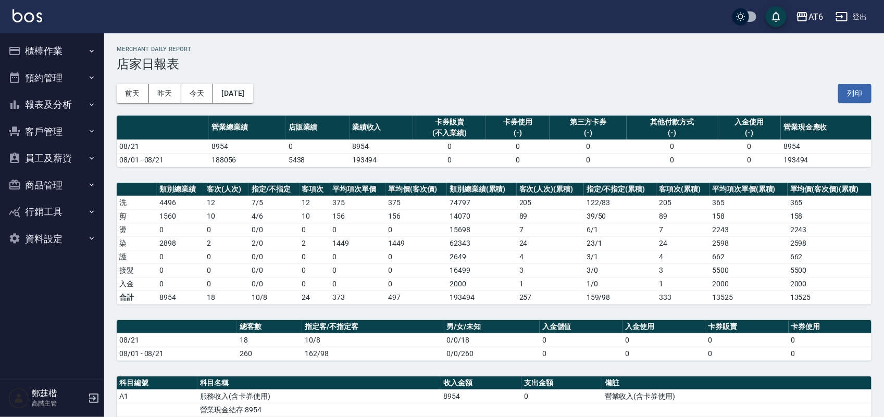
click at [82, 108] on button "報表及分析" at bounding box center [52, 104] width 96 height 27
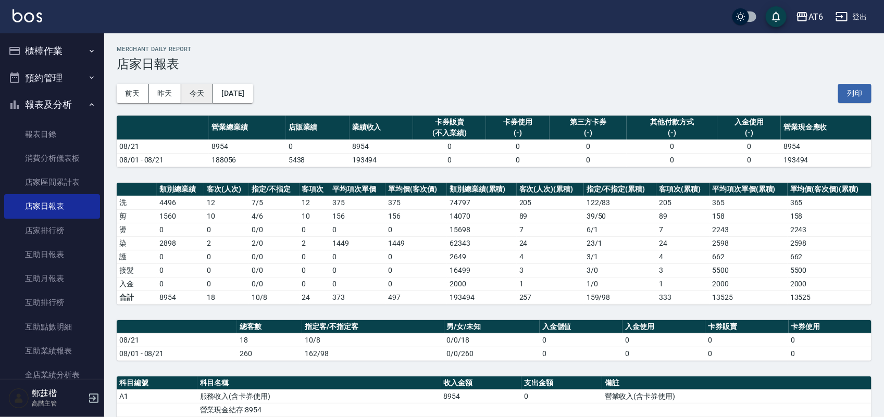
click at [199, 92] on button "今天" at bounding box center [197, 93] width 32 height 19
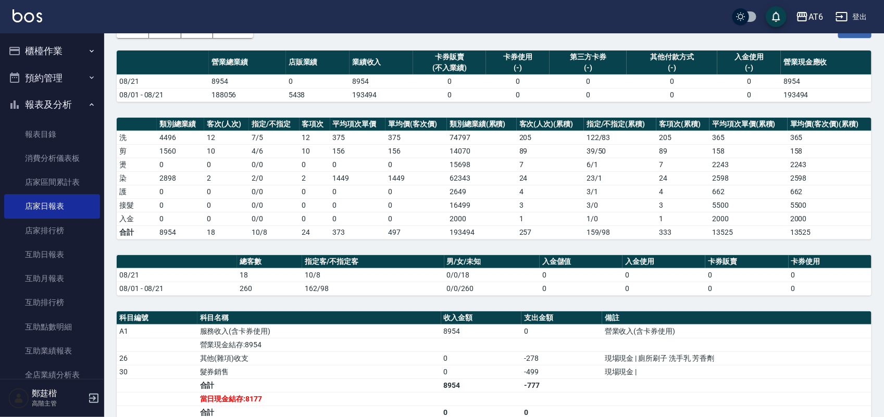
click at [74, 102] on button "報表及分析" at bounding box center [52, 104] width 96 height 27
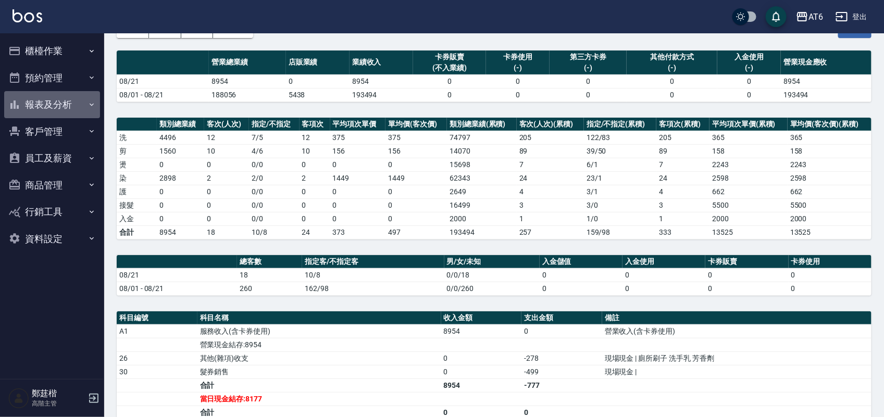
click at [74, 102] on button "報表及分析" at bounding box center [52, 104] width 96 height 27
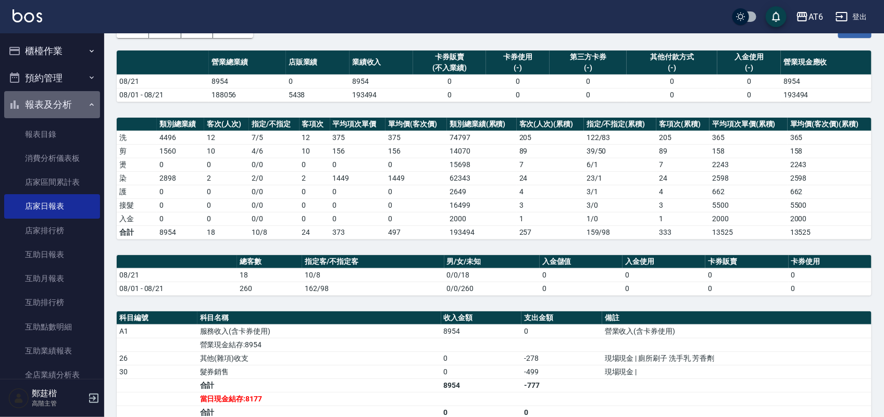
click at [74, 102] on button "報表及分析" at bounding box center [52, 104] width 96 height 27
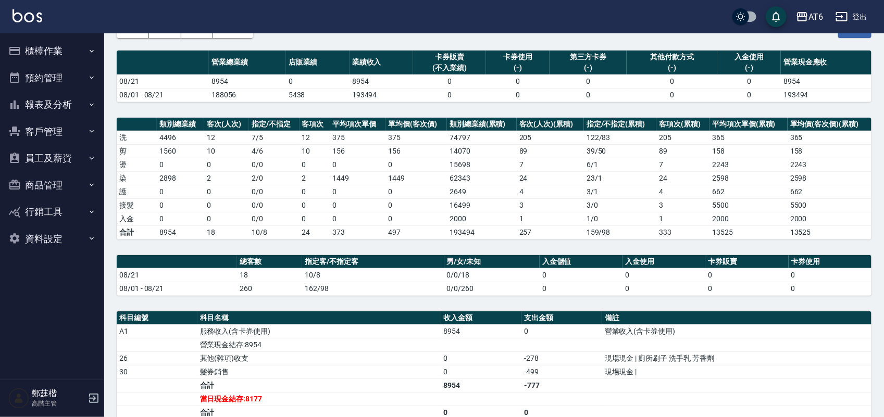
drag, startPoint x: 633, startPoint y: 146, endPoint x: 520, endPoint y: 146, distance: 113.1
click at [520, 146] on td "89" at bounding box center [550, 151] width 67 height 14
drag, startPoint x: 682, startPoint y: 165, endPoint x: 464, endPoint y: 112, distance: 223.6
click at [464, 112] on div "AT6 [DATE] 店家日報表 列印時間： [DATE][PHONE_NUMBER]:21 Merchant Daily Report 店家日報表 [DAT…" at bounding box center [494, 268] width 780 height 601
drag, startPoint x: 620, startPoint y: 150, endPoint x: 519, endPoint y: 150, distance: 100.6
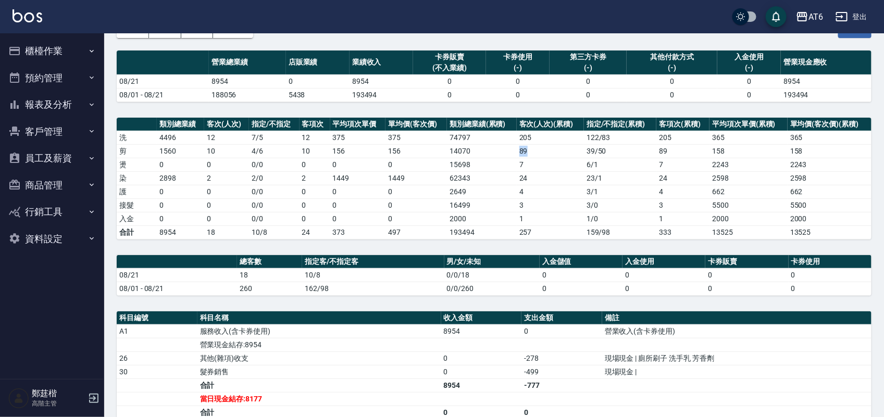
click at [519, 152] on td "89" at bounding box center [550, 151] width 67 height 14
drag, startPoint x: 634, startPoint y: 144, endPoint x: 623, endPoint y: 148, distance: 11.9
drag, startPoint x: 623, startPoint y: 148, endPoint x: 478, endPoint y: 142, distance: 145.5
click at [478, 142] on td "74797" at bounding box center [482, 138] width 70 height 14
click at [486, 142] on td "74797" at bounding box center [482, 138] width 70 height 14
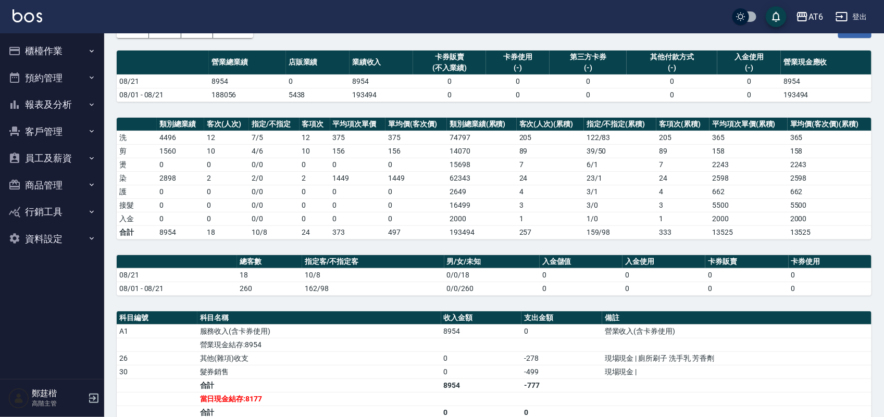
drag, startPoint x: 672, startPoint y: 150, endPoint x: 568, endPoint y: 133, distance: 105.1
click at [568, 133] on td "205" at bounding box center [550, 138] width 67 height 14
click at [73, 100] on button "報表及分析" at bounding box center [52, 104] width 96 height 27
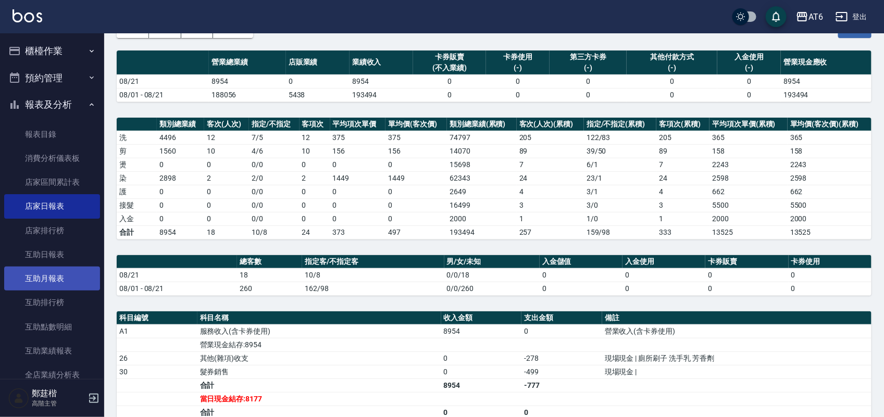
scroll to position [195, 0]
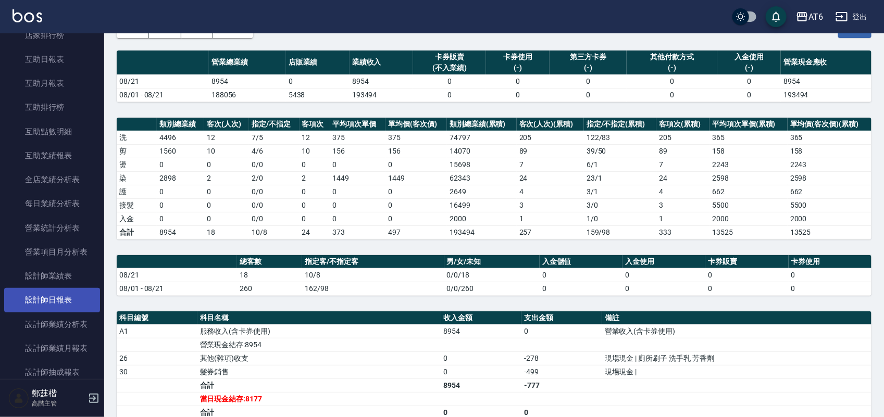
drag, startPoint x: 63, startPoint y: 297, endPoint x: 60, endPoint y: 291, distance: 6.8
click at [60, 291] on link "設計師日報表" at bounding box center [52, 300] width 96 height 24
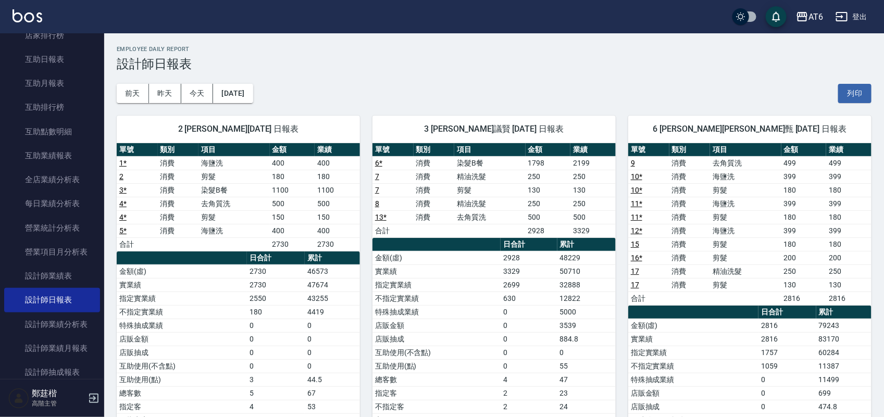
drag, startPoint x: 709, startPoint y: 69, endPoint x: 509, endPoint y: 67, distance: 199.6
click at [509, 67] on h3 "設計師日報表" at bounding box center [494, 64] width 755 height 15
click at [253, 101] on button "[DATE]" at bounding box center [233, 93] width 40 height 19
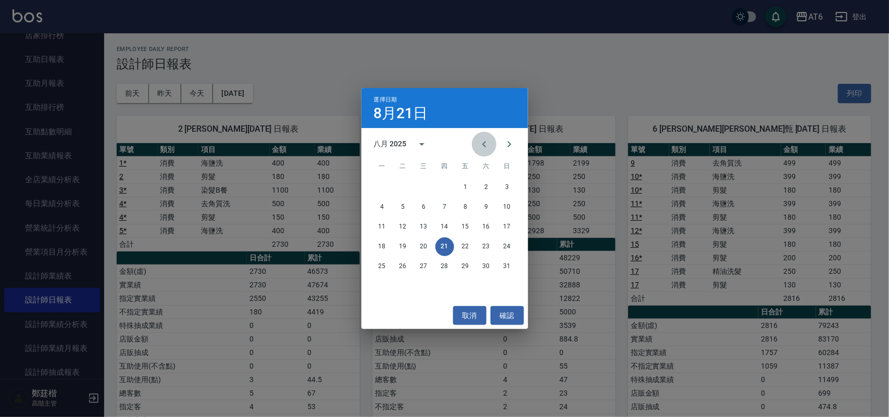
click at [480, 140] on icon "Previous month" at bounding box center [484, 144] width 13 height 13
click at [380, 247] on button "21" at bounding box center [382, 247] width 19 height 19
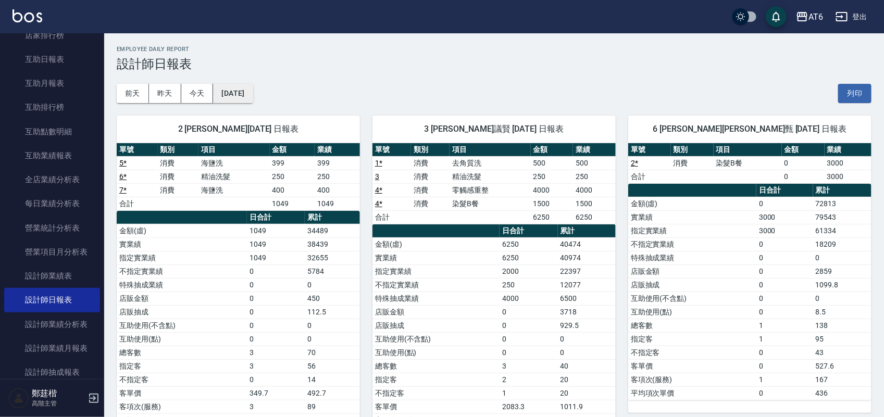
click at [224, 95] on button "[DATE]" at bounding box center [233, 93] width 40 height 19
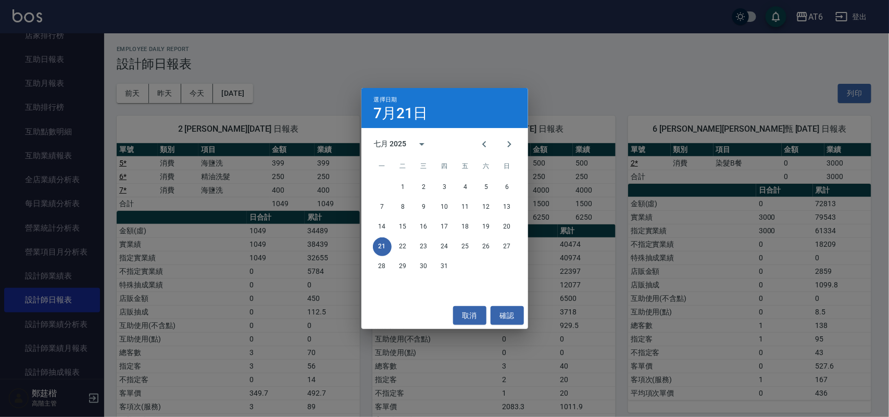
click at [205, 95] on div "選擇日期 [DATE] 七月 2025 一 二 三 四 五 六 日 1 2 3 4 5 6 7 8 9 10 11 12 13 14 15 16 17 18 …" at bounding box center [444, 208] width 889 height 417
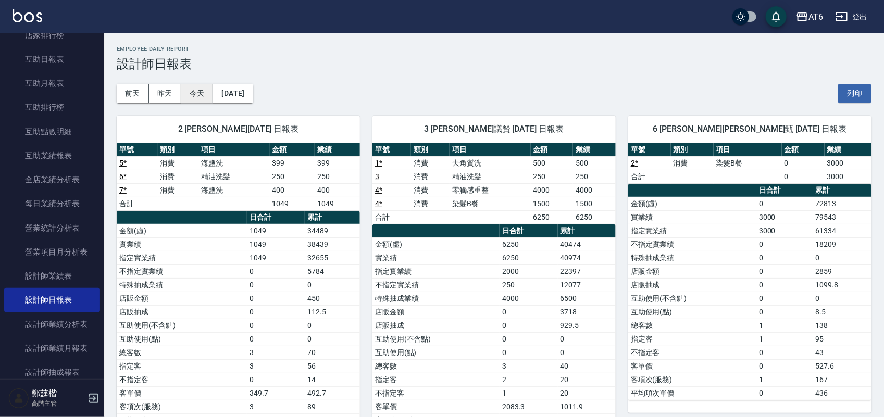
click at [201, 95] on button "今天" at bounding box center [197, 93] width 32 height 19
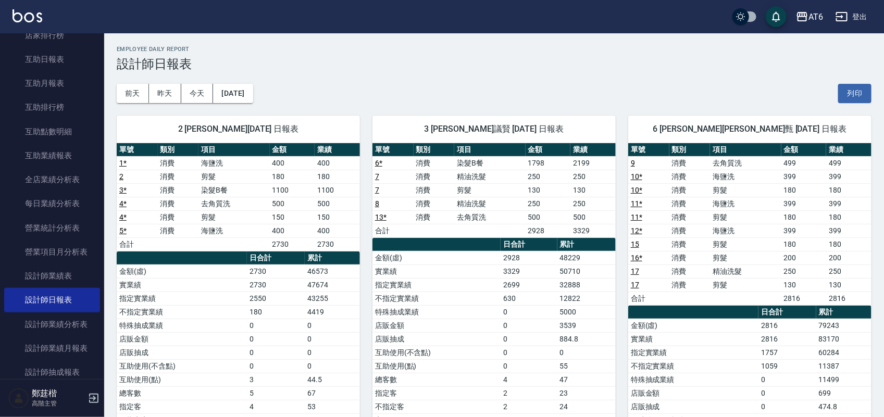
drag, startPoint x: 559, startPoint y: 58, endPoint x: 471, endPoint y: 60, distance: 88.1
click at [471, 60] on h3 "設計師日報表" at bounding box center [494, 64] width 755 height 15
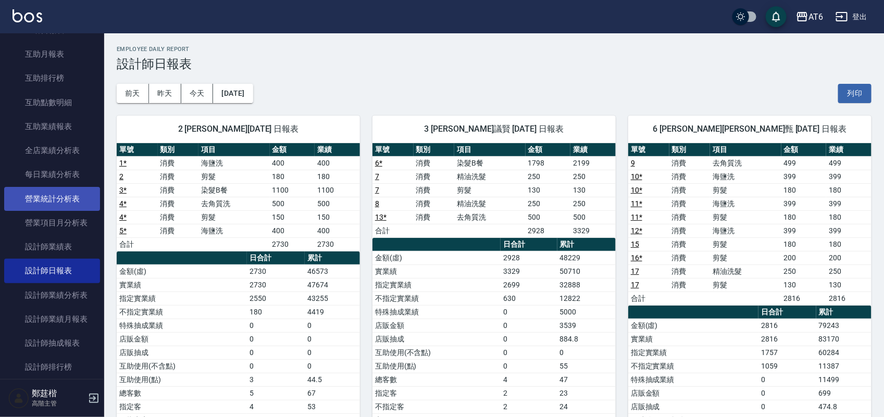
scroll to position [261, 0]
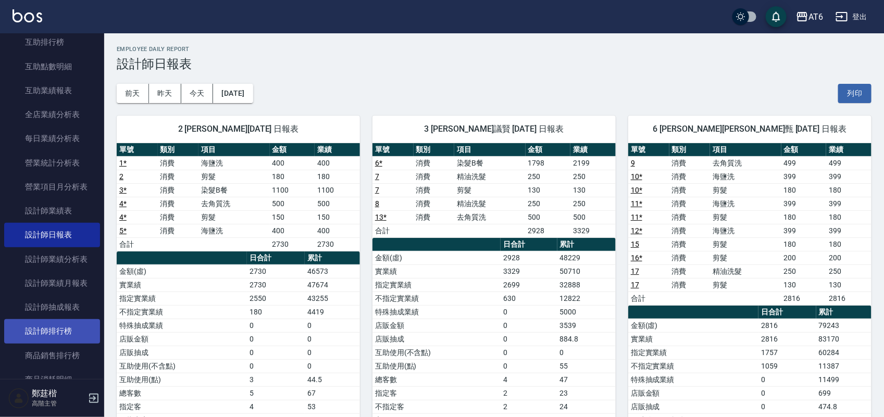
click at [66, 338] on link "設計師排行榜" at bounding box center [52, 331] width 96 height 24
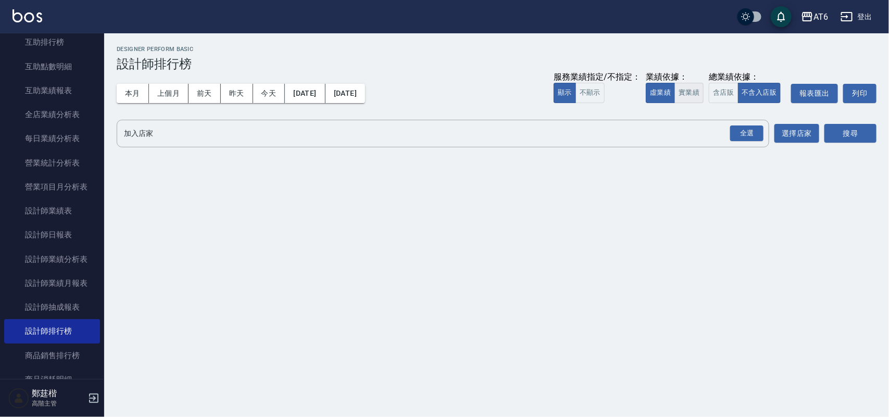
click at [686, 100] on button "實業績" at bounding box center [689, 93] width 29 height 20
drag, startPoint x: 744, startPoint y: 131, endPoint x: 811, endPoint y: 133, distance: 67.2
click at [744, 131] on div "全選" at bounding box center [747, 134] width 33 height 16
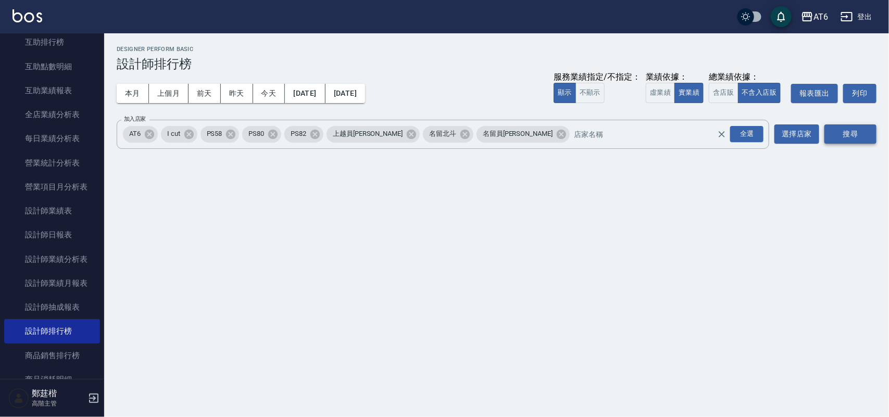
click at [837, 129] on button "搜尋" at bounding box center [851, 134] width 52 height 19
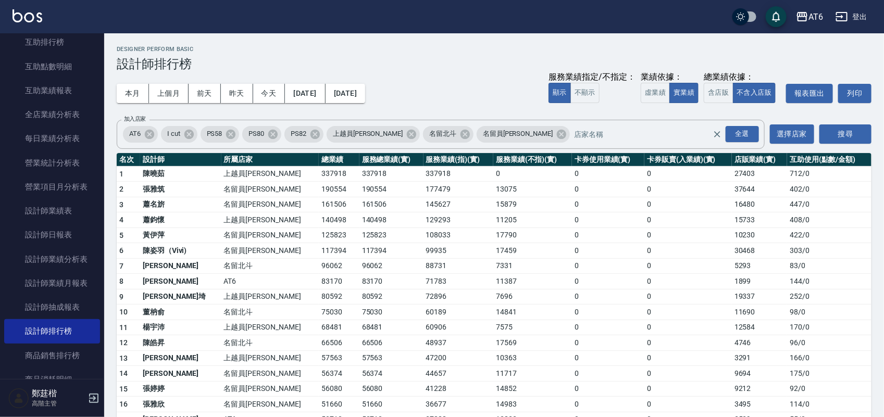
drag, startPoint x: 681, startPoint y: 51, endPoint x: 597, endPoint y: 50, distance: 84.4
click at [597, 50] on h2 "Designer Perform Basic" at bounding box center [494, 49] width 755 height 7
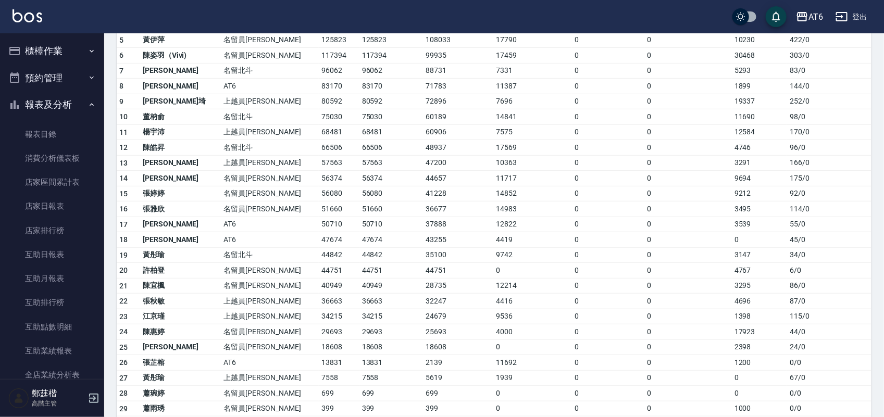
click at [88, 103] on icon "button" at bounding box center [92, 105] width 8 height 8
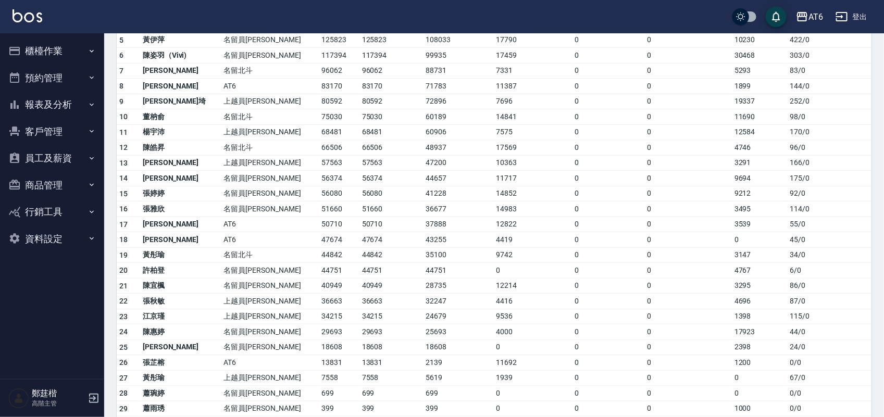
click at [66, 42] on button "櫃檯作業" at bounding box center [52, 51] width 96 height 27
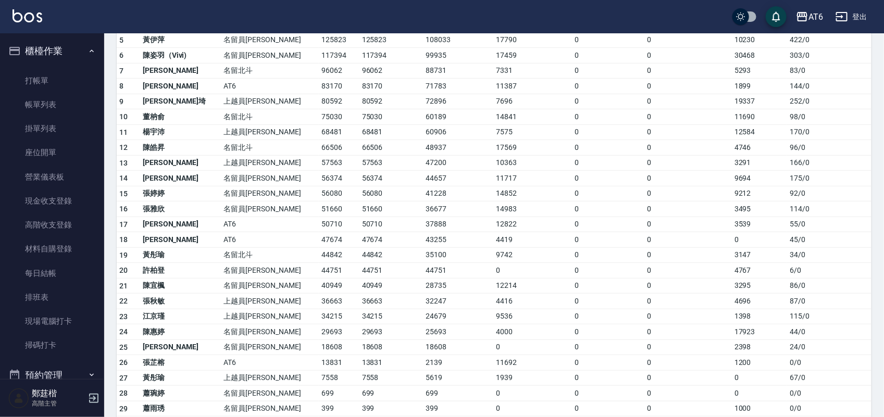
click at [66, 42] on button "櫃檯作業" at bounding box center [52, 51] width 96 height 27
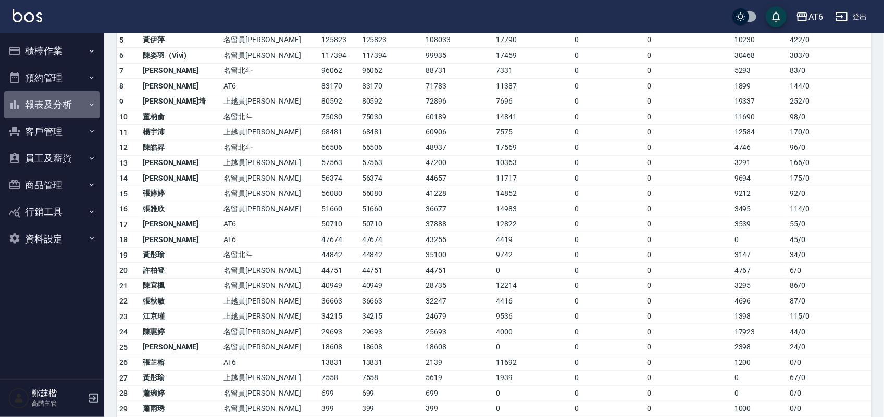
click at [76, 103] on button "報表及分析" at bounding box center [52, 104] width 96 height 27
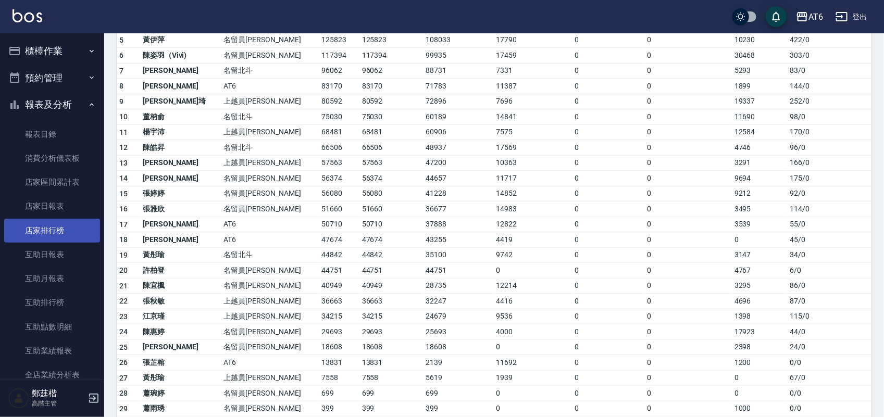
drag, startPoint x: 71, startPoint y: 235, endPoint x: 59, endPoint y: 228, distance: 13.8
click at [59, 228] on link "店家排行榜" at bounding box center [52, 231] width 96 height 24
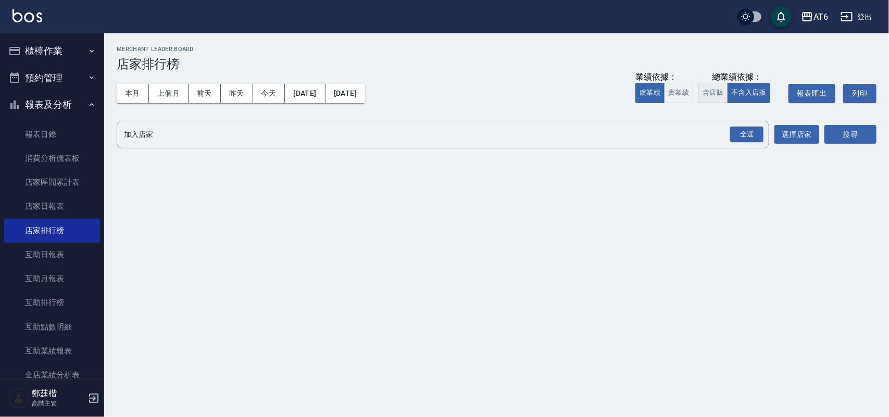
click at [717, 90] on button "含店販" at bounding box center [713, 93] width 29 height 20
click at [745, 129] on div "全選" at bounding box center [747, 135] width 33 height 16
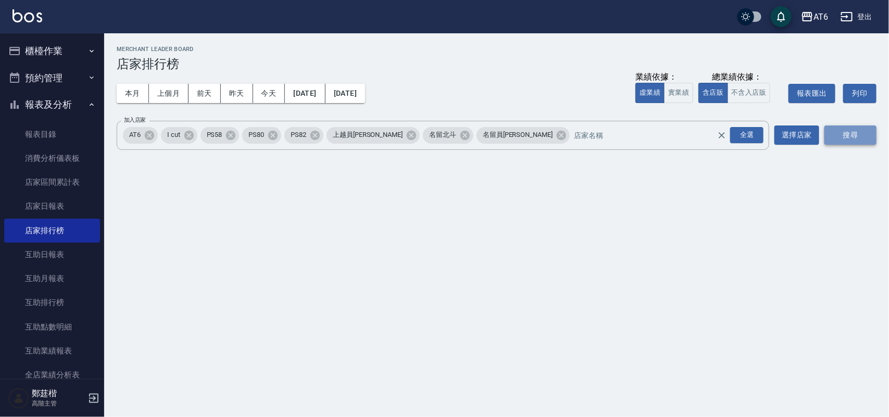
click at [850, 129] on button "搜尋" at bounding box center [851, 135] width 52 height 19
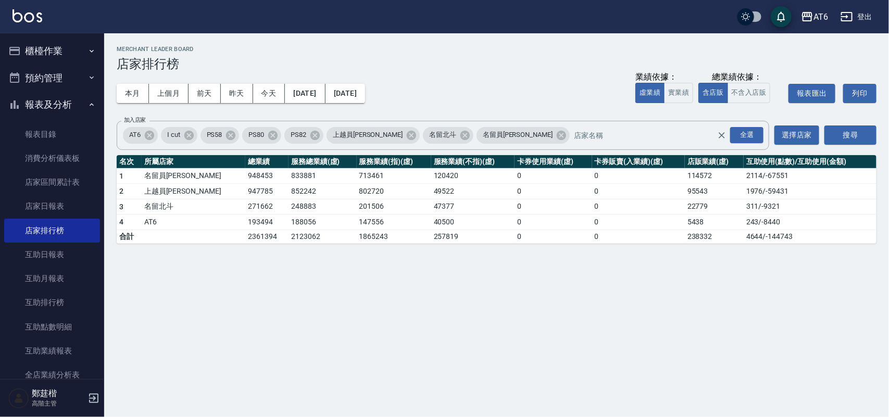
drag, startPoint x: 642, startPoint y: 45, endPoint x: 585, endPoint y: 48, distance: 56.9
click at [585, 48] on h2 "Merchant Leader Board" at bounding box center [497, 49] width 760 height 7
click at [316, 91] on button "[DATE]" at bounding box center [305, 93] width 40 height 19
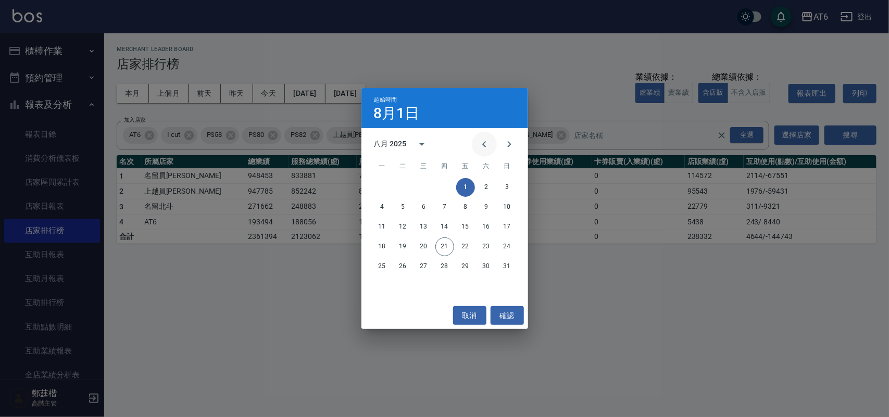
click at [479, 133] on button "Previous month" at bounding box center [484, 144] width 25 height 25
click at [411, 185] on button "1" at bounding box center [403, 187] width 19 height 19
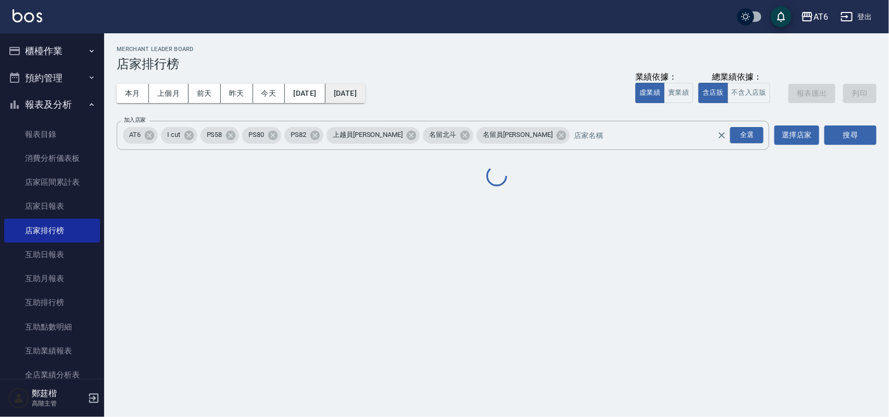
click at [365, 95] on button "[DATE]" at bounding box center [346, 93] width 40 height 19
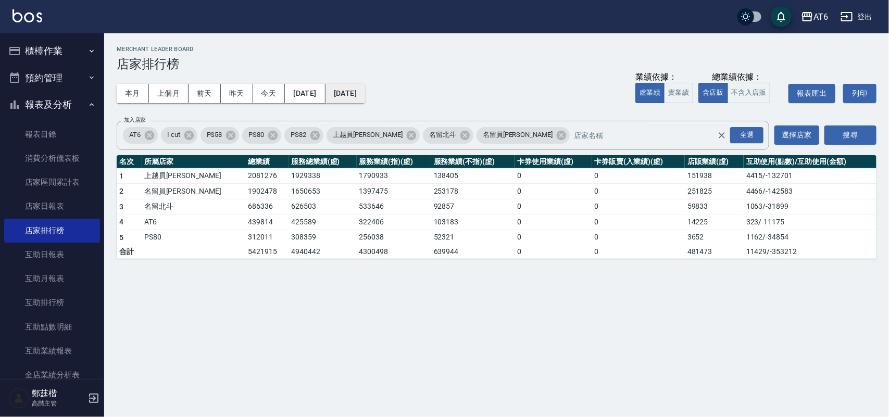
click at [348, 93] on button "[DATE]" at bounding box center [346, 93] width 40 height 19
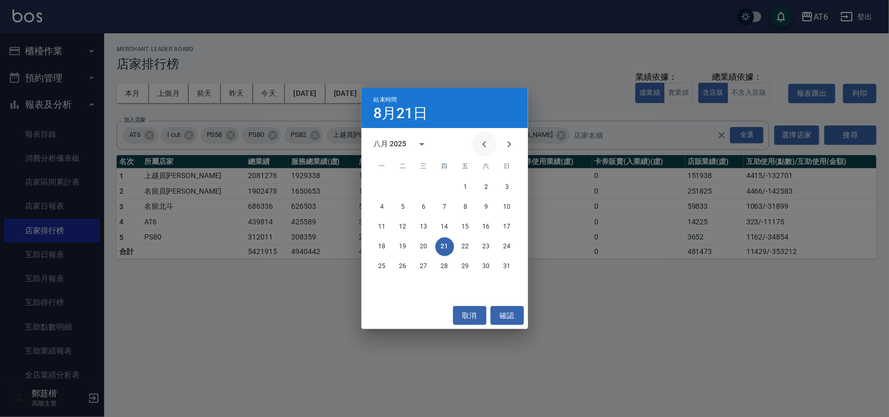
click at [485, 150] on icon "Previous month" at bounding box center [484, 144] width 13 height 13
click at [376, 246] on button "21" at bounding box center [382, 247] width 19 height 19
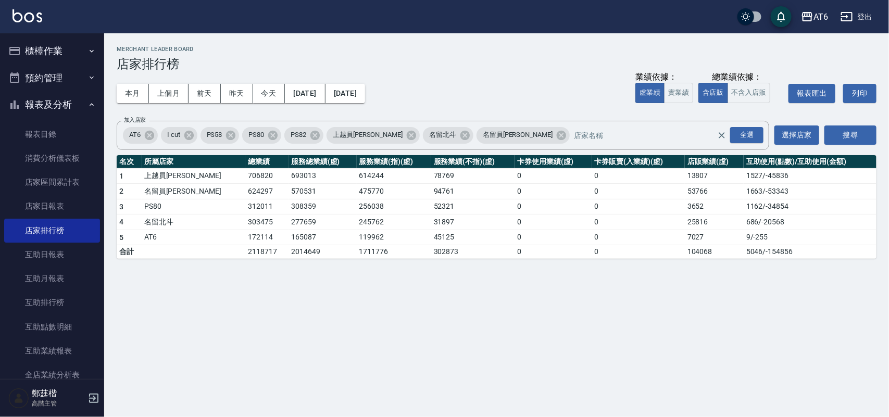
drag, startPoint x: 506, startPoint y: 69, endPoint x: 477, endPoint y: 64, distance: 29.7
click at [477, 64] on h3 "店家排行榜" at bounding box center [497, 64] width 760 height 15
drag, startPoint x: 517, startPoint y: 60, endPoint x: 494, endPoint y: 55, distance: 23.5
click at [492, 55] on div "Merchant Leader Board 店家排行榜" at bounding box center [497, 59] width 760 height 26
drag, startPoint x: 566, startPoint y: 45, endPoint x: 543, endPoint y: 45, distance: 22.4
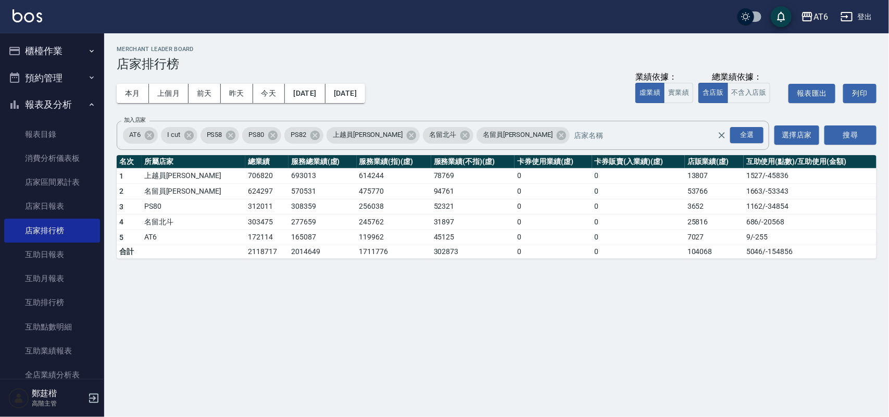
click at [530, 43] on div "AT6 [DATE] - [DATE] 店家排行榜 列印時間： [DATE][PHONE_NUMBER]:39 Merchant Leader Board 店…" at bounding box center [496, 152] width 785 height 238
drag, startPoint x: 560, startPoint y: 50, endPoint x: 342, endPoint y: 68, distance: 219.1
click at [466, 53] on div "Merchant Leader Board 店家排行榜" at bounding box center [497, 59] width 760 height 26
drag, startPoint x: 58, startPoint y: 251, endPoint x: 34, endPoint y: 240, distance: 25.9
click at [55, 247] on link "互助日報表" at bounding box center [52, 255] width 96 height 24
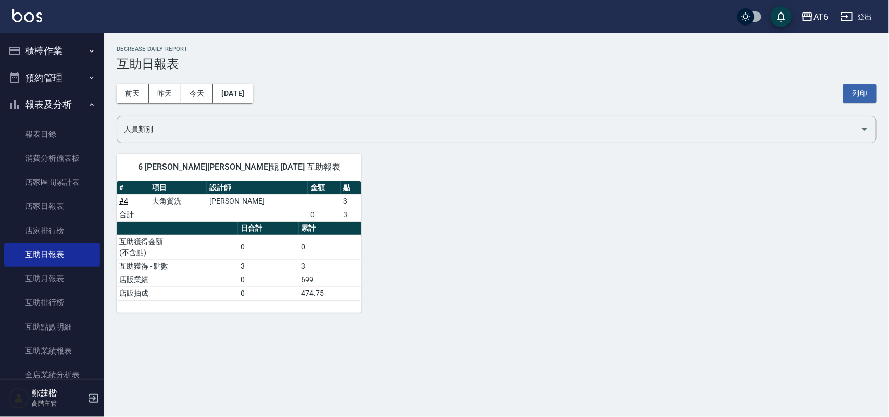
drag, startPoint x: 561, startPoint y: 45, endPoint x: 534, endPoint y: 43, distance: 26.7
click at [534, 43] on div "AT6 [DATE] 互助日報表 列印時間： [DATE][PHONE_NUMBER]:39 Decrease Daily Report 互助日報表 [DAT…" at bounding box center [496, 179] width 785 height 292
drag, startPoint x: 543, startPoint y: 48, endPoint x: 514, endPoint y: 45, distance: 29.3
click at [514, 45] on div "AT6 [DATE] 互助日報表 列印時間： [DATE][PHONE_NUMBER]:39 Decrease Daily Report 互助日報表 [DAT…" at bounding box center [496, 179] width 785 height 292
drag, startPoint x: 601, startPoint y: 59, endPoint x: 566, endPoint y: 47, distance: 36.4
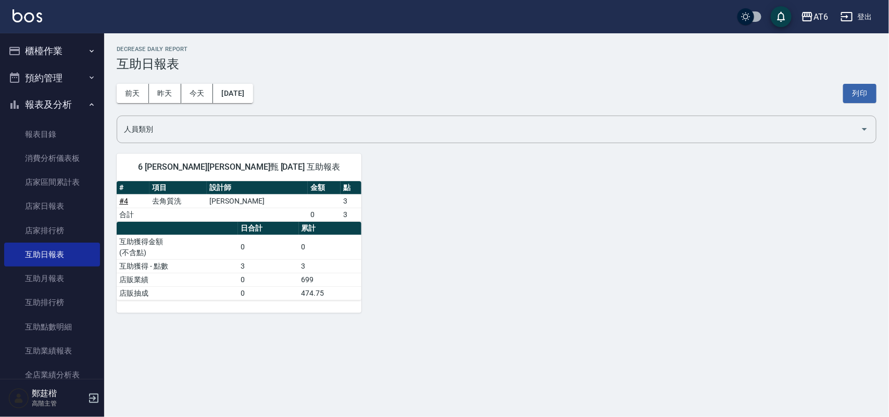
click at [566, 47] on h2 "Decrease Daily Report" at bounding box center [497, 49] width 760 height 7
drag, startPoint x: 813, startPoint y: 41, endPoint x: 621, endPoint y: 49, distance: 193.0
click at [621, 49] on h2 "Decrease Daily Report" at bounding box center [497, 49] width 760 height 7
drag, startPoint x: 813, startPoint y: 40, endPoint x: 574, endPoint y: 42, distance: 239.7
click at [574, 42] on div "AT6 [DATE] 互助日報表 列印時間： [DATE][PHONE_NUMBER]:39 Decrease Daily Report 互助日報表 [DAT…" at bounding box center [496, 179] width 785 height 292
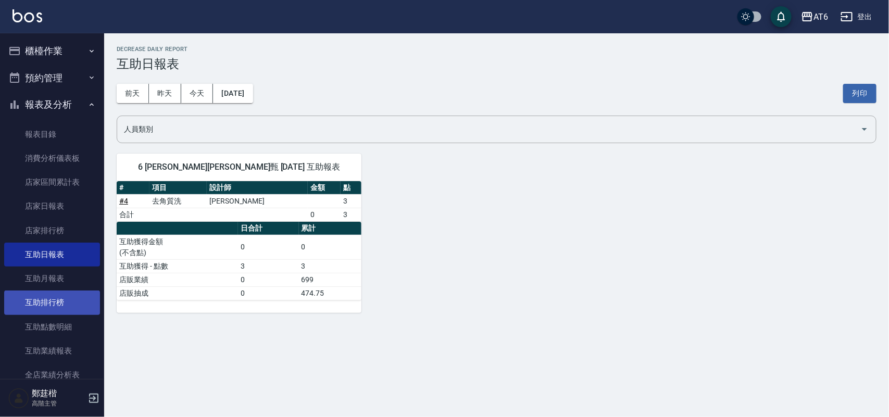
click at [45, 303] on link "互助排行榜" at bounding box center [52, 303] width 96 height 24
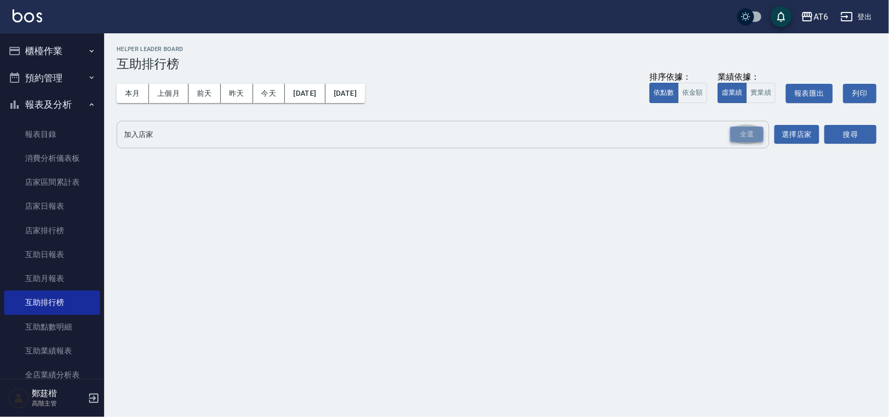
click at [740, 128] on div "全選" at bounding box center [747, 135] width 33 height 16
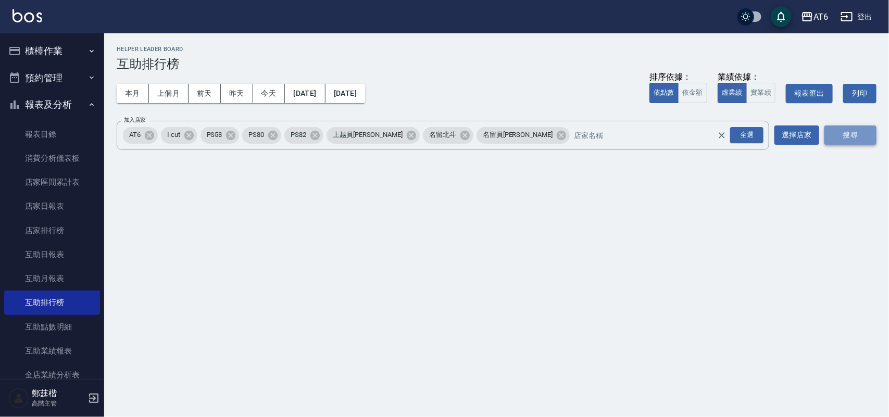
click at [837, 134] on button "搜尋" at bounding box center [851, 135] width 52 height 19
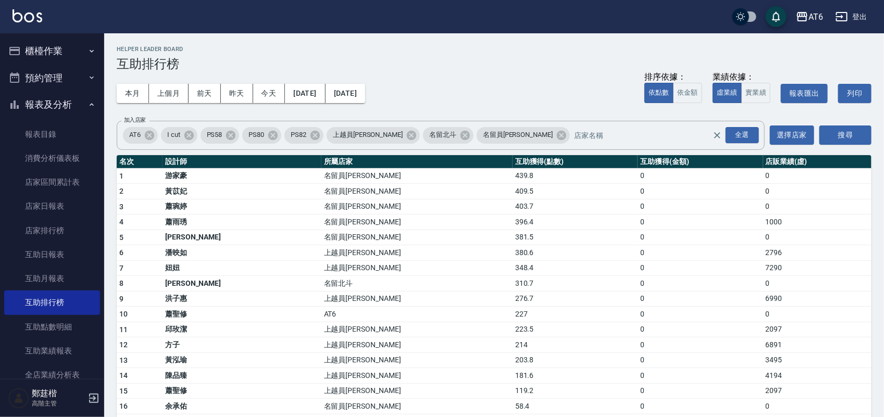
drag, startPoint x: 718, startPoint y: 47, endPoint x: 598, endPoint y: 59, distance: 121.0
click at [589, 58] on h3 "互助排行榜" at bounding box center [494, 64] width 755 height 15
drag, startPoint x: 852, startPoint y: 42, endPoint x: 753, endPoint y: 44, distance: 98.5
drag, startPoint x: 868, startPoint y: 45, endPoint x: 521, endPoint y: 47, distance: 347.0
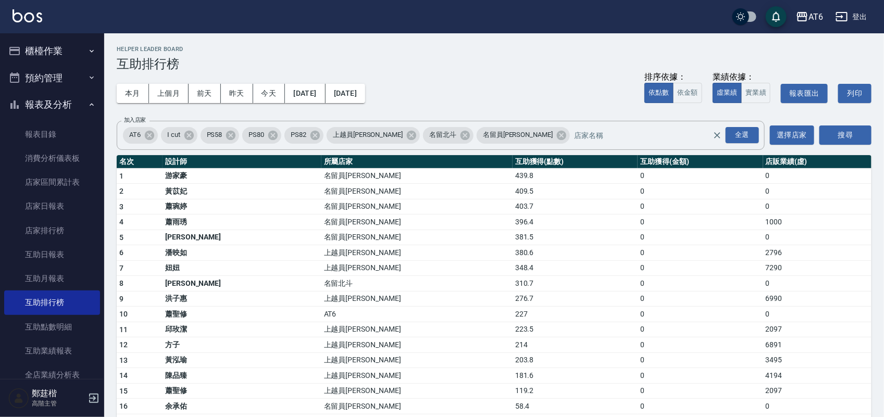
click at [520, 47] on h2 "Helper Leader Board" at bounding box center [494, 49] width 755 height 7
drag, startPoint x: 876, startPoint y: 41, endPoint x: 107, endPoint y: 46, distance: 769.6
drag, startPoint x: 836, startPoint y: 47, endPoint x: 127, endPoint y: 48, distance: 709.7
click at [127, 48] on h2 "Helper Leader Board" at bounding box center [494, 49] width 755 height 7
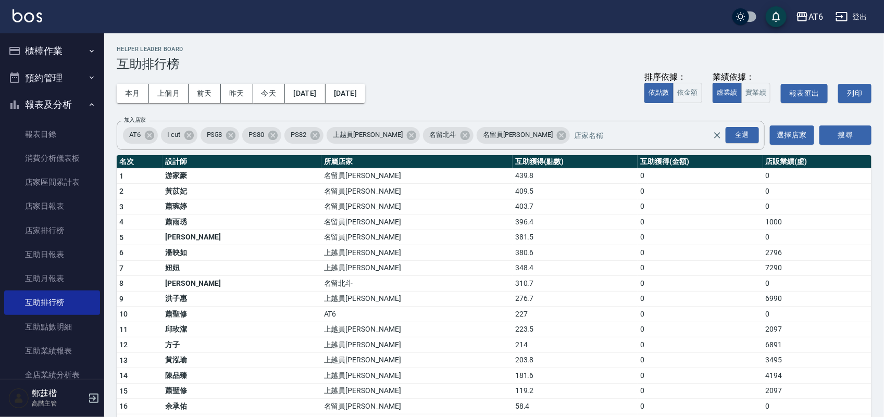
drag, startPoint x: 734, startPoint y: 45, endPoint x: 324, endPoint y: 51, distance: 410.1
click at [317, 51] on h2 "Helper Leader Board" at bounding box center [494, 49] width 755 height 7
drag, startPoint x: 637, startPoint y: 46, endPoint x: 514, endPoint y: 40, distance: 122.6
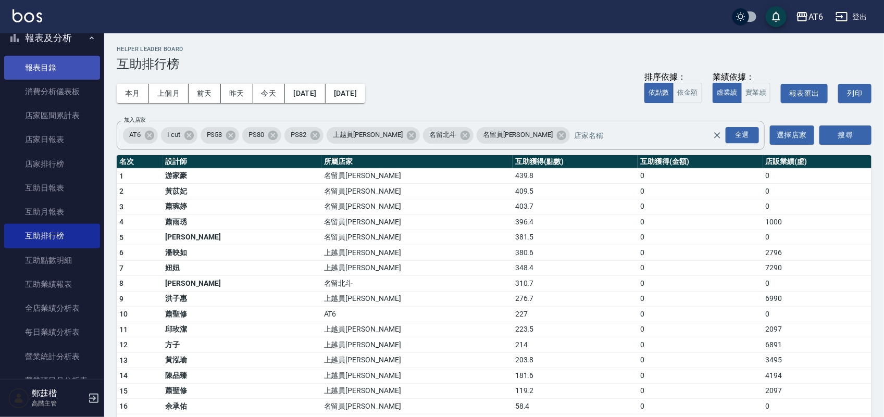
scroll to position [195, 0]
